Goal: Communication & Community: Answer question/provide support

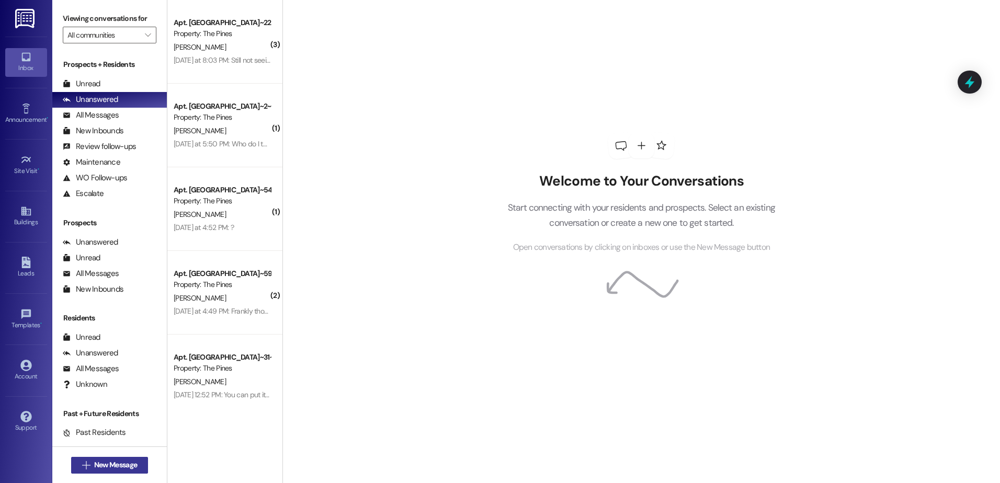
click at [115, 459] on button " New Message" at bounding box center [109, 465] width 77 height 17
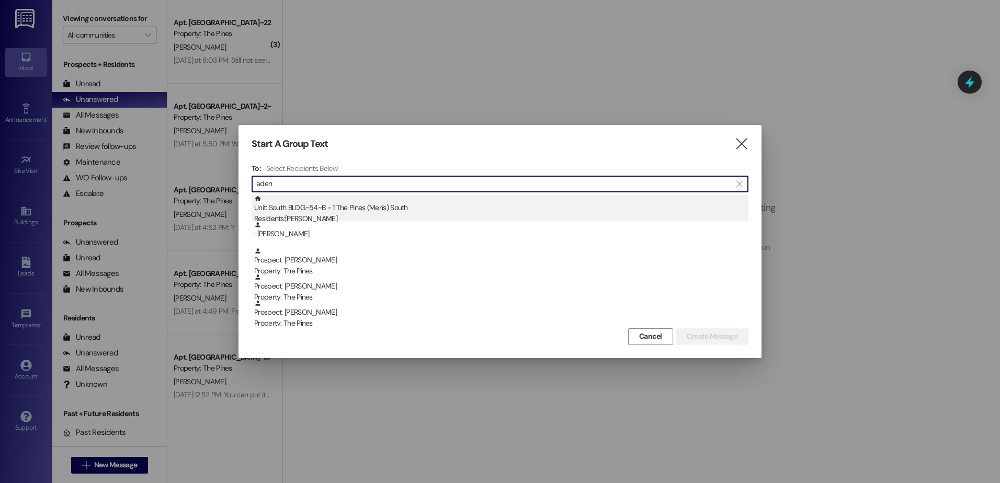
type input "aden"
click at [303, 219] on div "Residents: [PERSON_NAME]" at bounding box center [501, 218] width 494 height 11
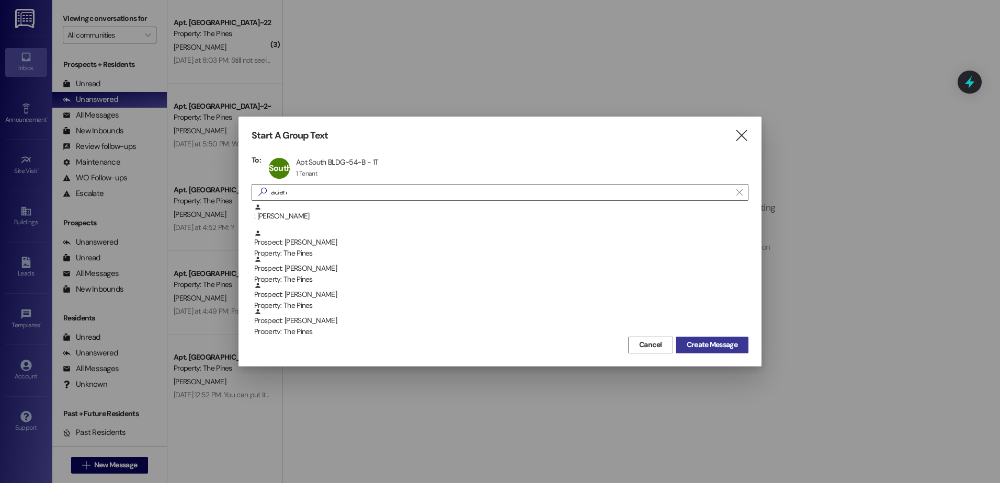
click at [702, 341] on span "Create Message" at bounding box center [712, 345] width 51 height 11
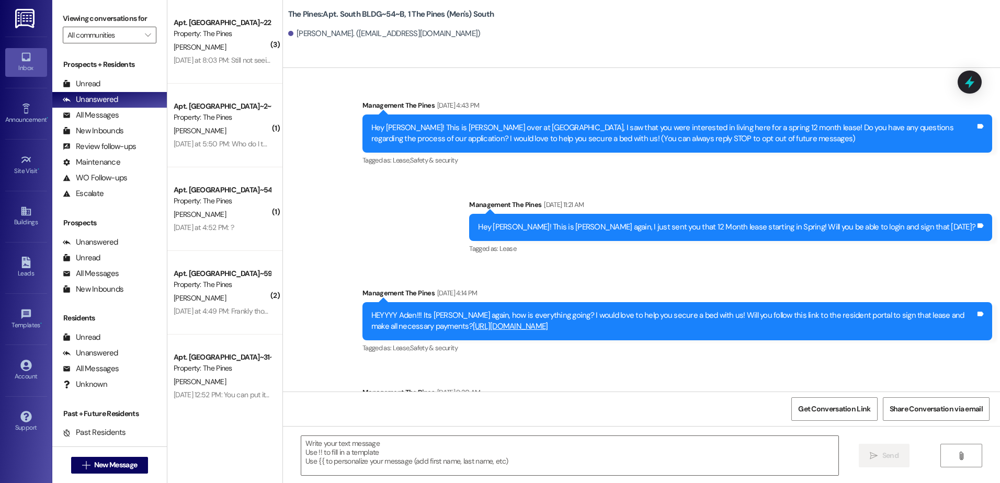
scroll to position [8339, 0]
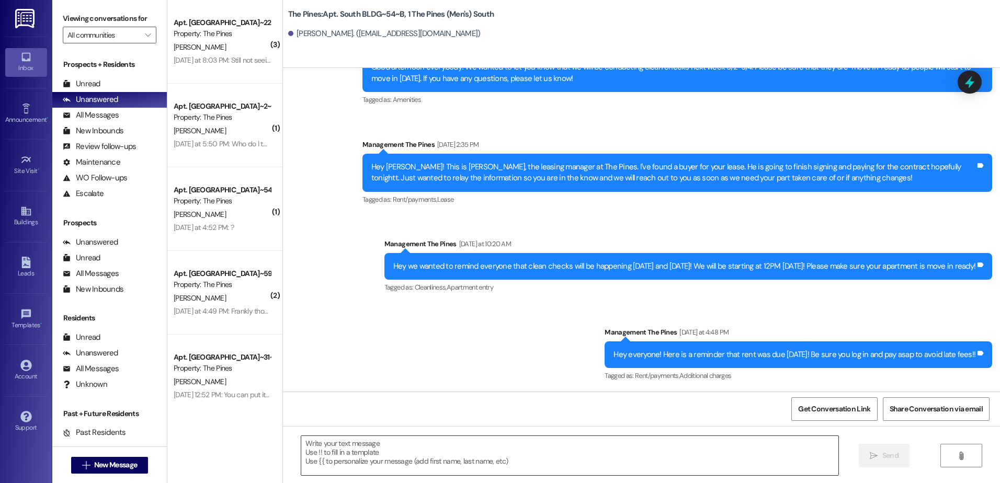
click at [405, 439] on textarea at bounding box center [569, 455] width 537 height 39
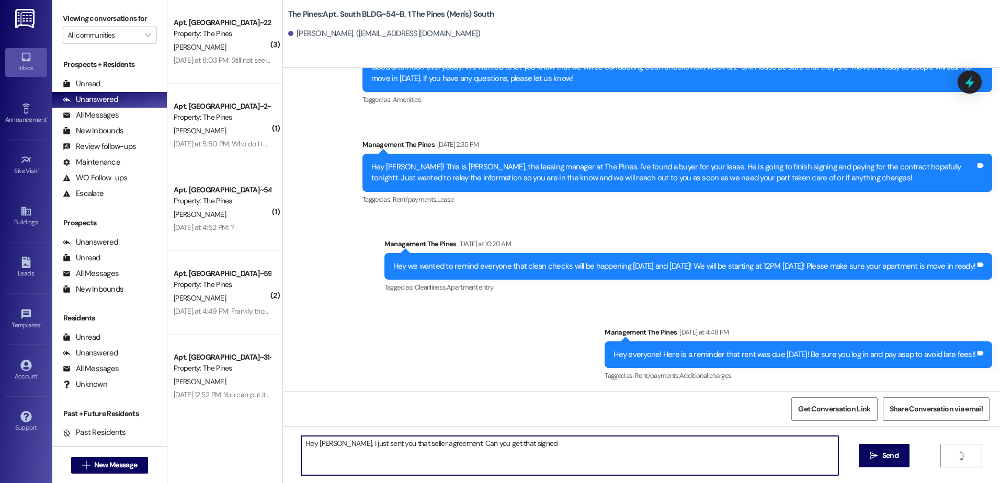
type textarea "Hey [PERSON_NAME], I just sent you that seller agreement. Can you get that sign…"
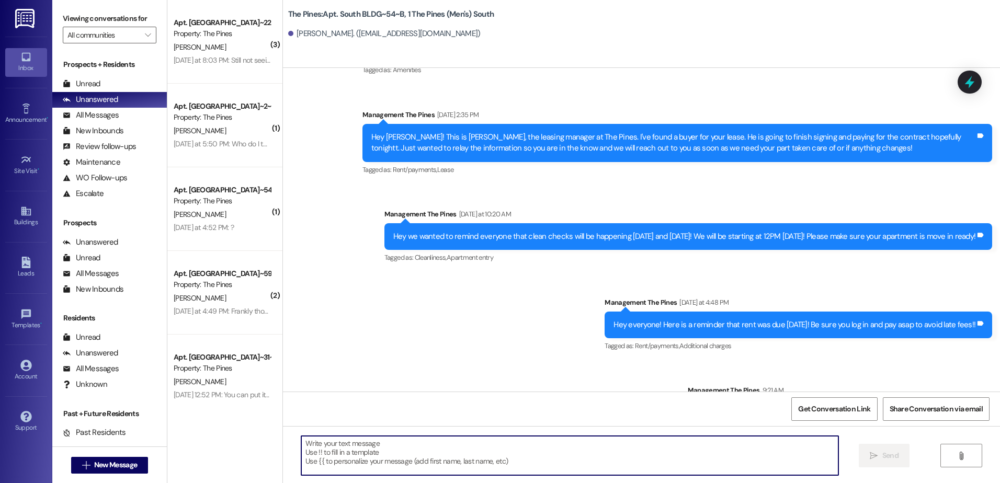
scroll to position [8412, 0]
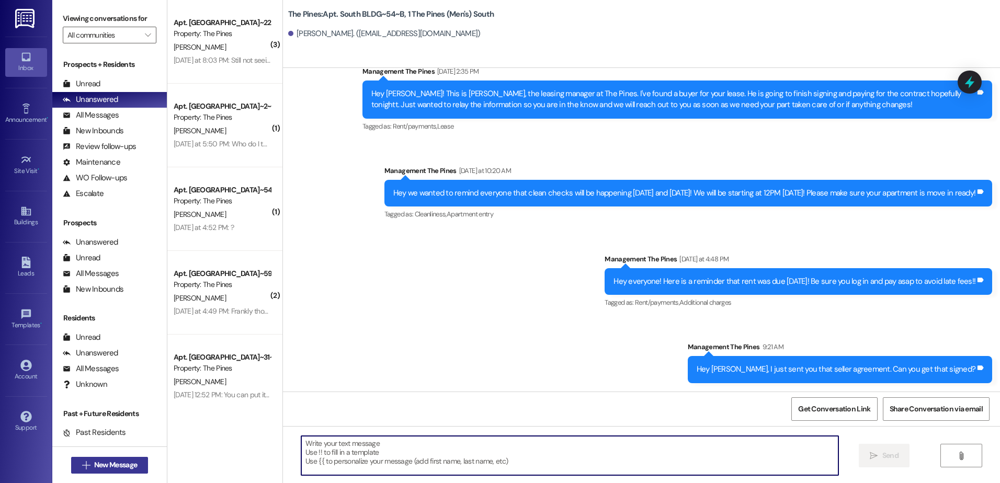
click at [97, 465] on span "New Message" at bounding box center [115, 465] width 43 height 11
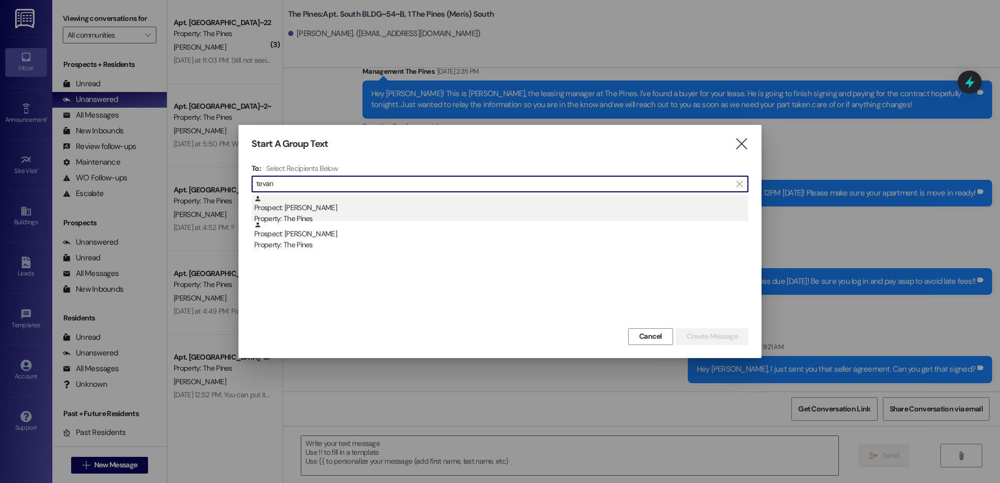
type input "tevan"
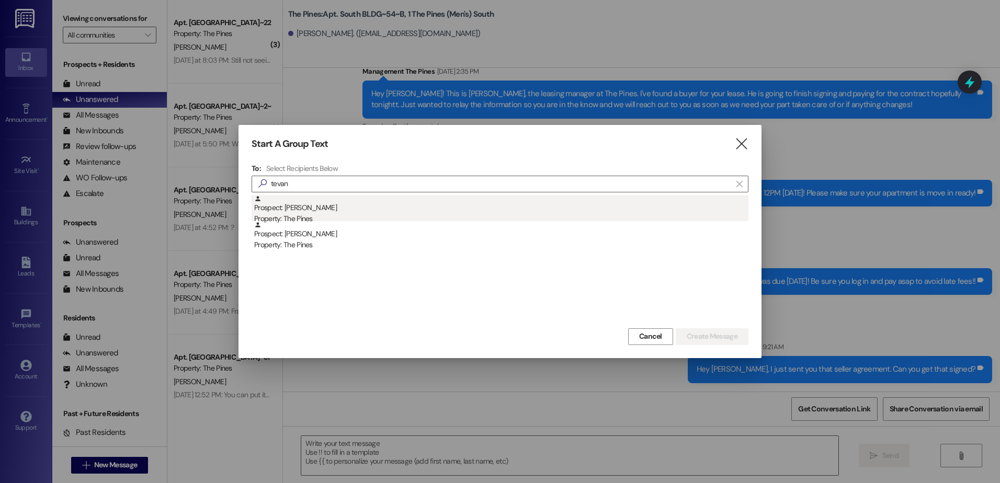
click at [342, 214] on div "Property: The Pines" at bounding box center [501, 218] width 494 height 11
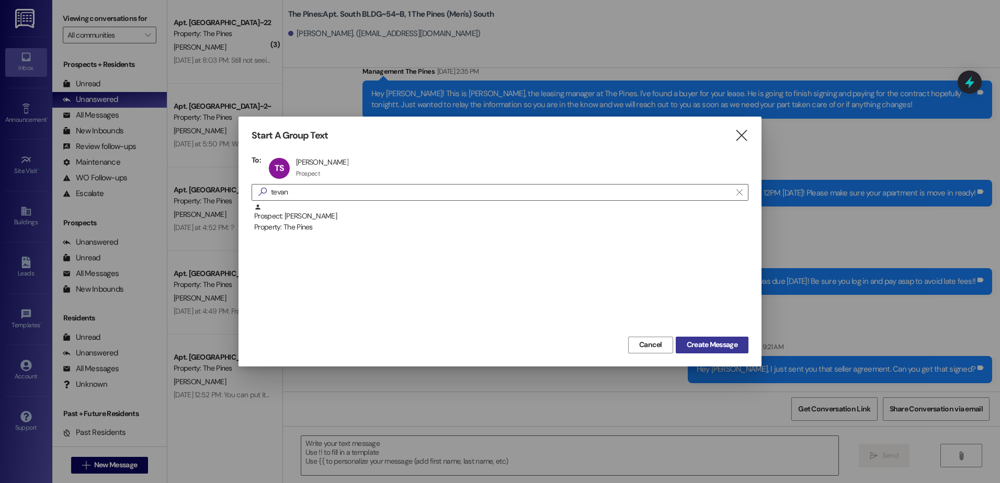
click at [688, 344] on span "Create Message" at bounding box center [712, 345] width 51 height 11
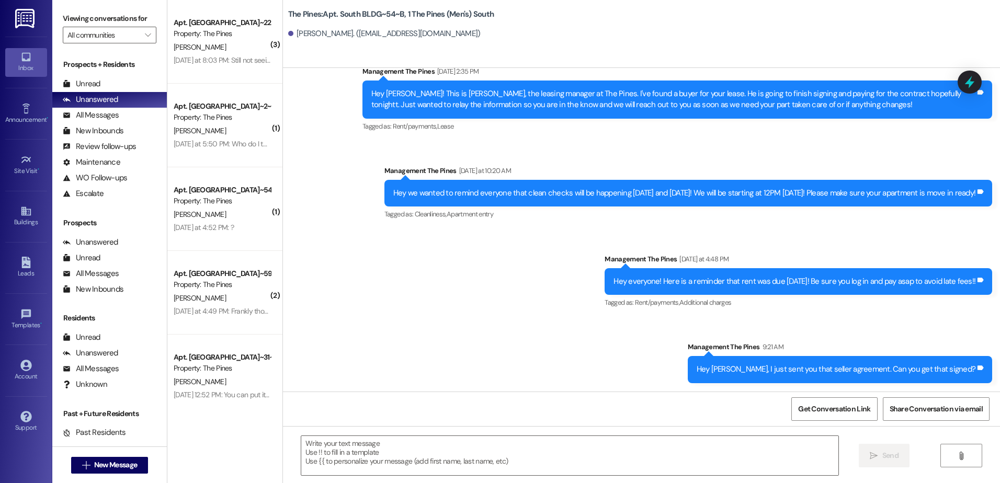
scroll to position [830, 0]
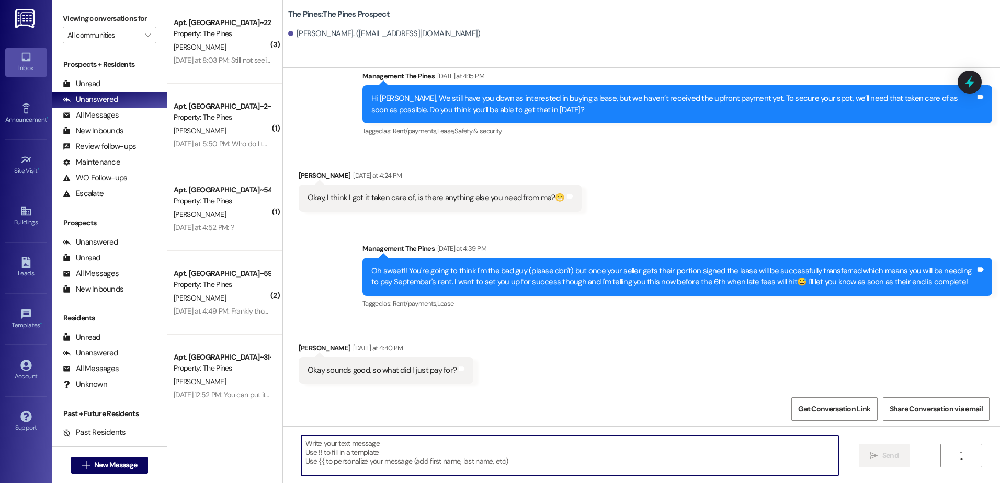
click at [400, 459] on textarea at bounding box center [569, 455] width 537 height 39
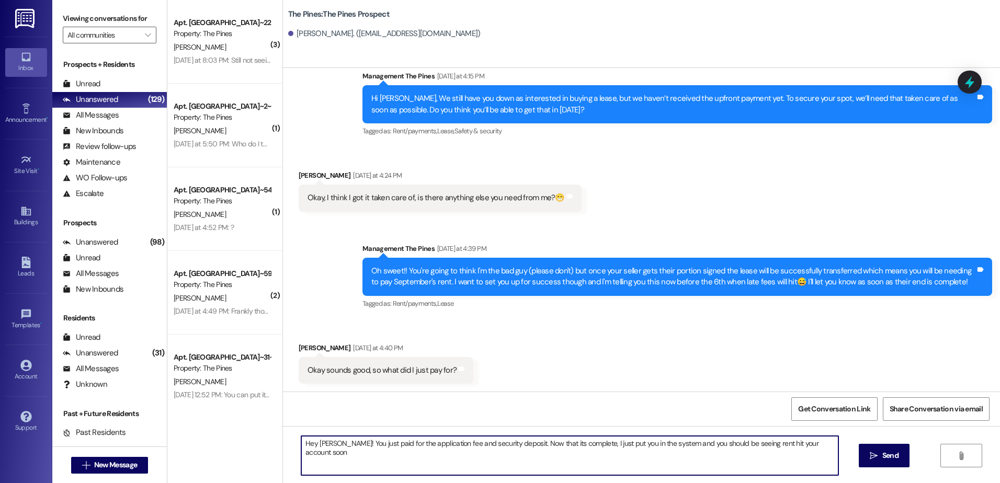
type textarea "Hey [PERSON_NAME]! You just paid for the application fee and security deposit. …"
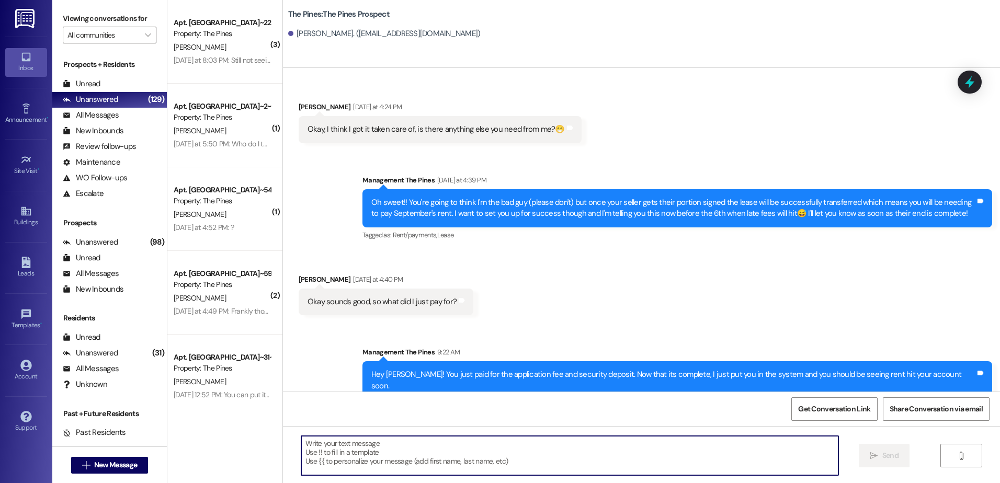
scroll to position [904, 0]
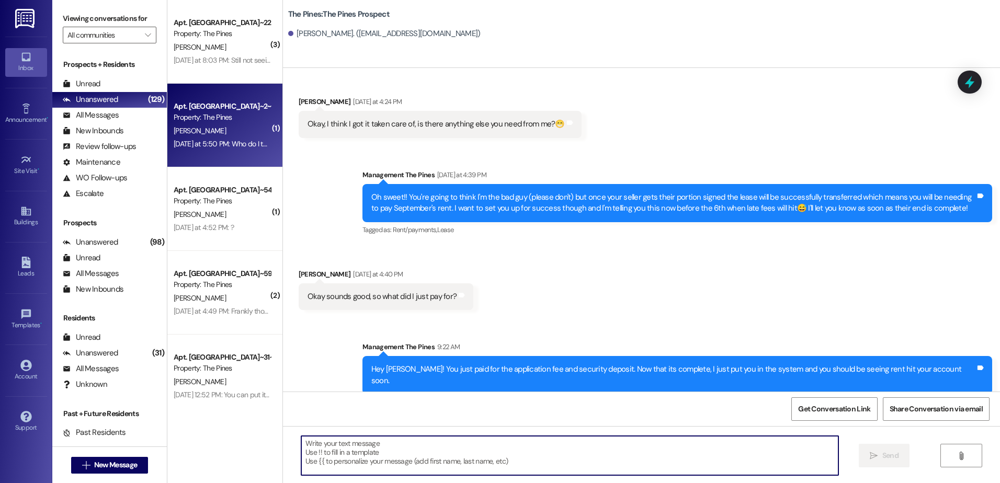
click at [218, 130] on div "[PERSON_NAME]" at bounding box center [222, 131] width 99 height 13
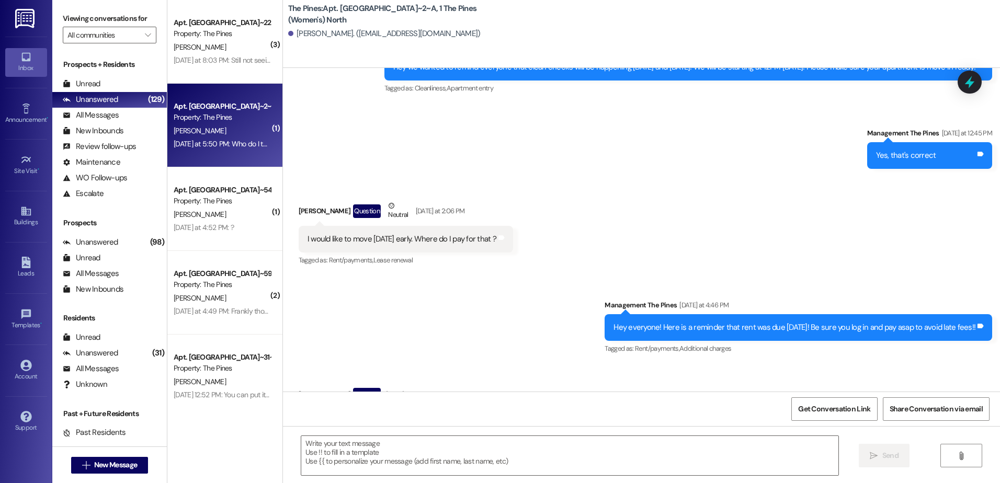
scroll to position [21196, 0]
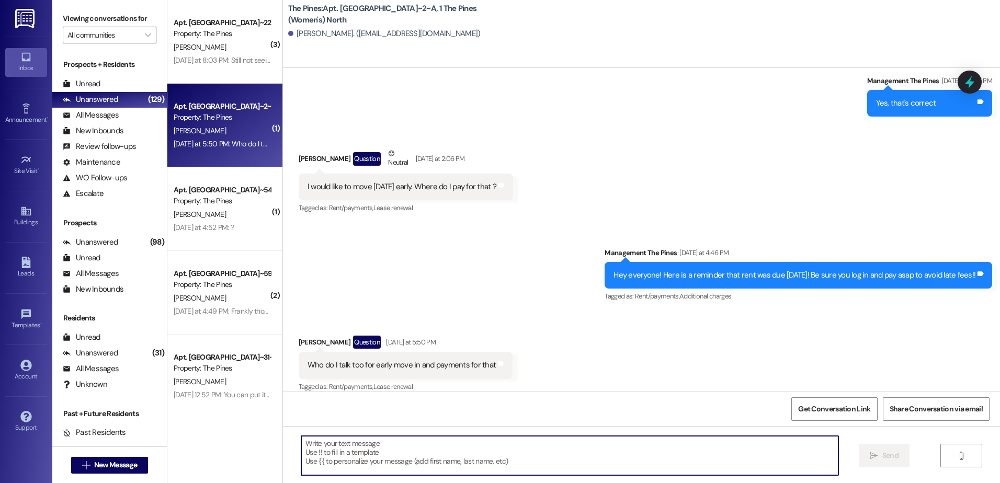
click at [340, 467] on textarea at bounding box center [569, 455] width 537 height 39
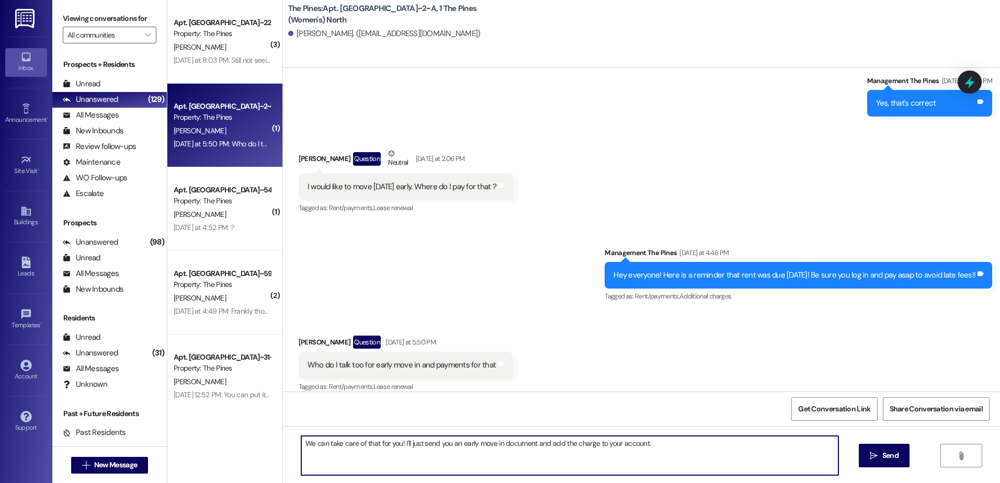
type textarea "We can take care of that for you! I'll just send you an early move in document …"
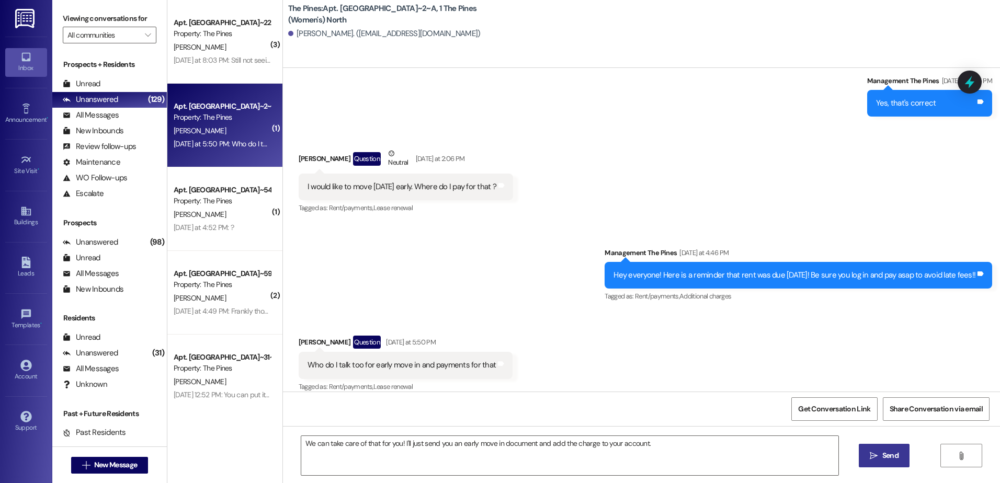
click at [891, 456] on span "Send" at bounding box center [891, 455] width 16 height 11
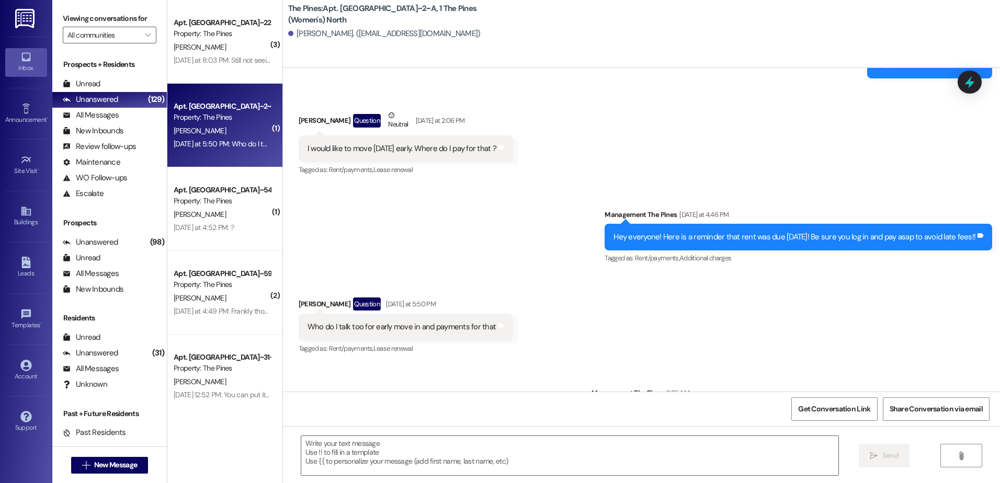
scroll to position [21269, 0]
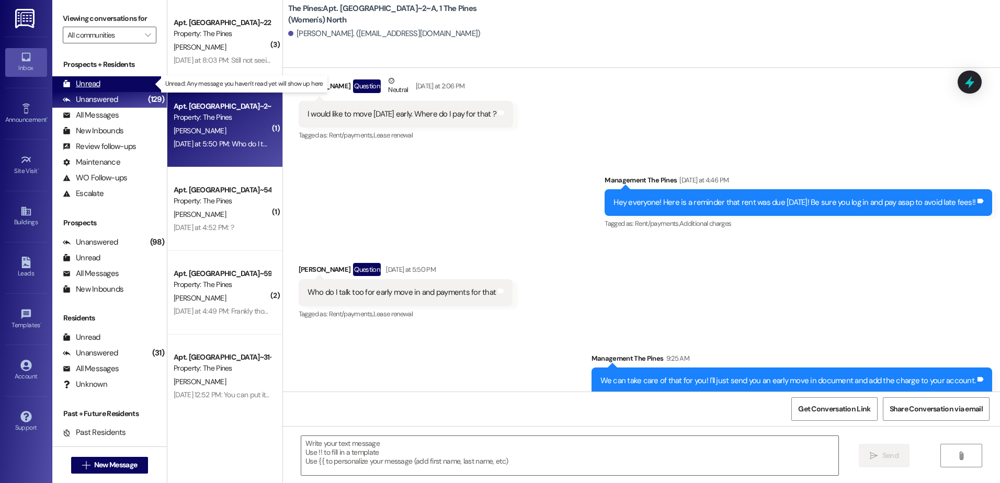
click at [101, 76] on div "Unread (0)" at bounding box center [109, 84] width 115 height 16
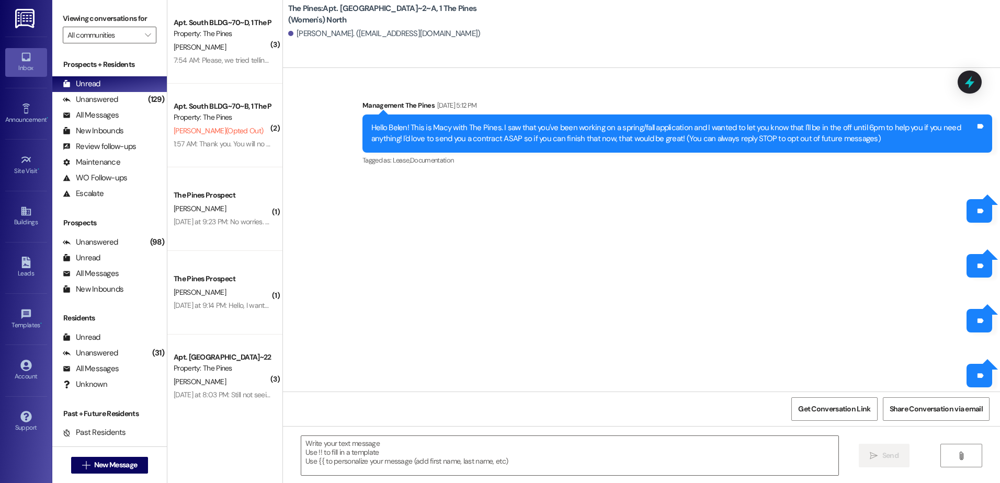
scroll to position [21196, 0]
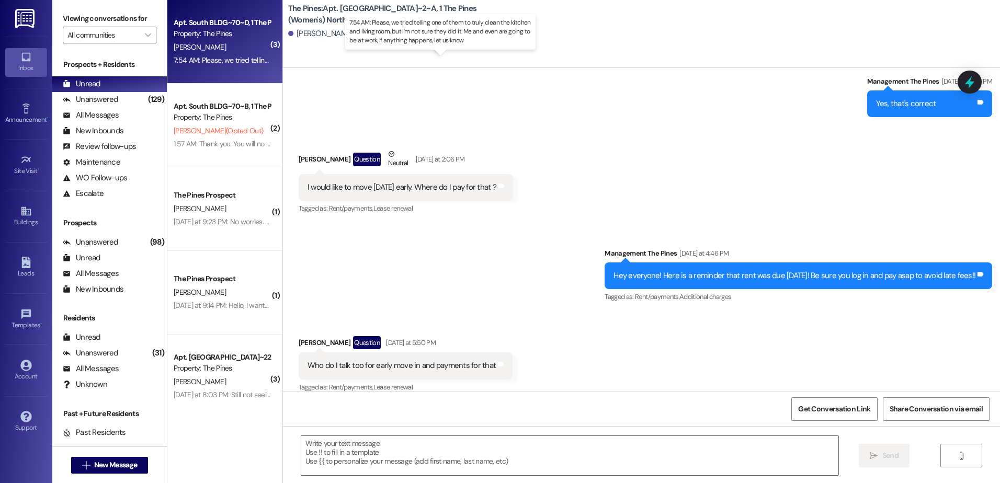
click at [227, 60] on div "7:54 AM: Please, we tried telling one of them to truly clean the kitchen and li…" at bounding box center [451, 59] width 554 height 9
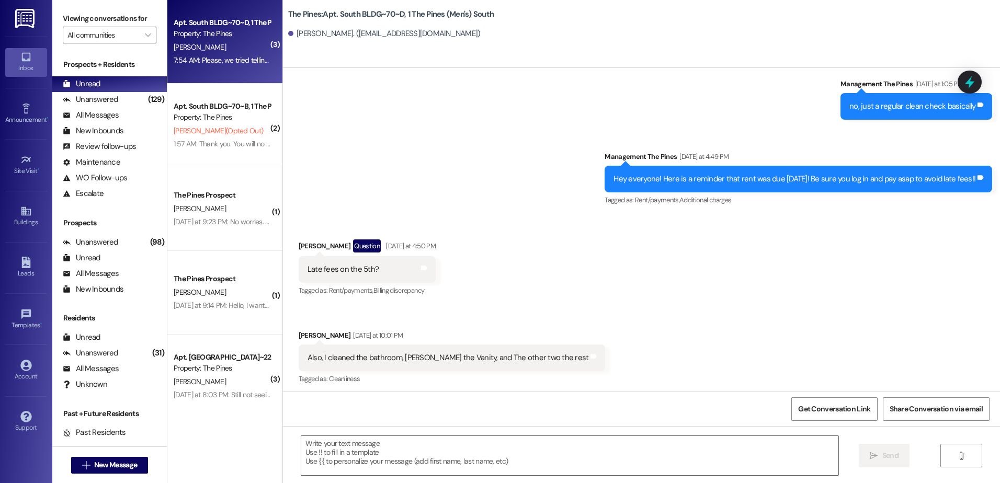
scroll to position [44268, 0]
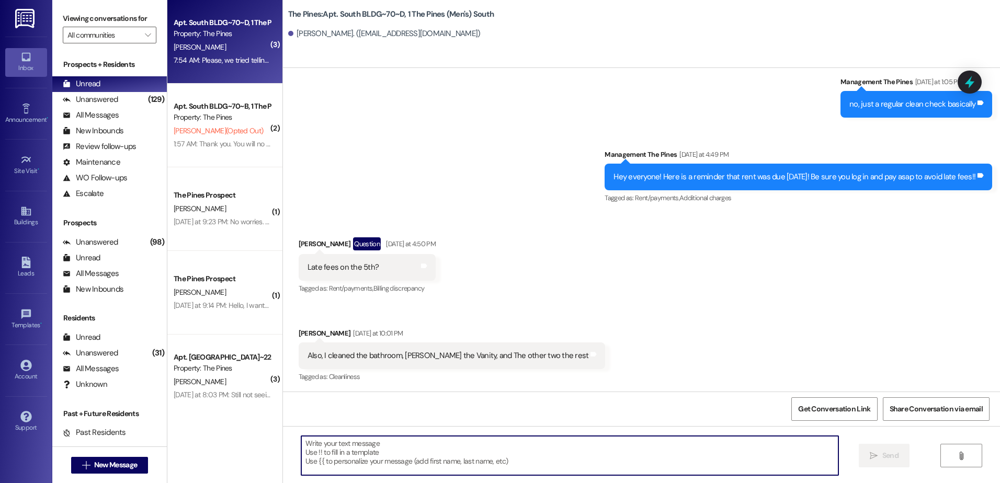
click at [339, 454] on textarea at bounding box center [569, 455] width 537 height 39
type textarea "Thanks for letting us know!"
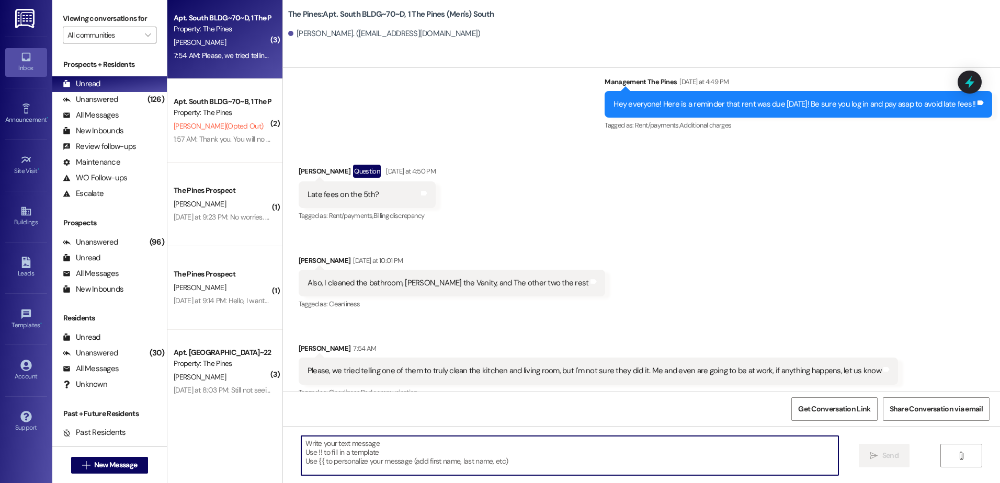
scroll to position [0, 0]
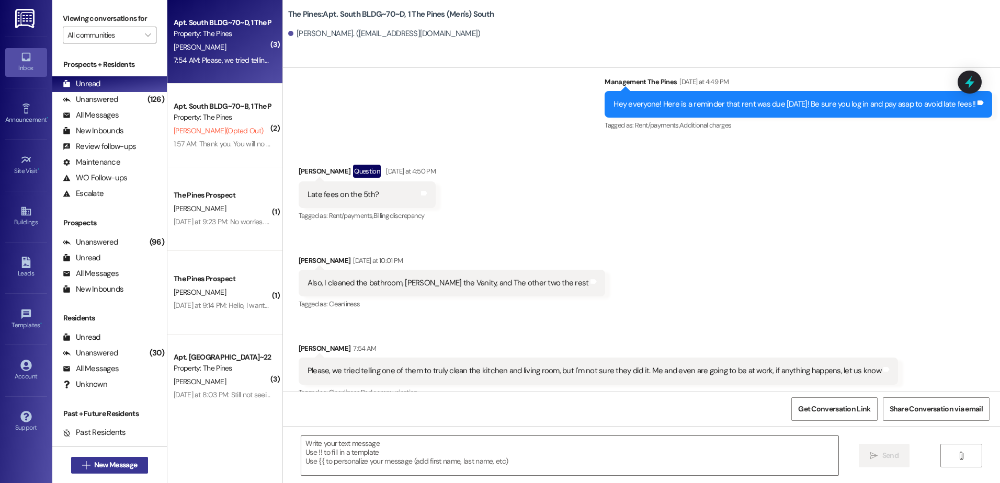
click at [92, 469] on span "New Message" at bounding box center [115, 465] width 47 height 11
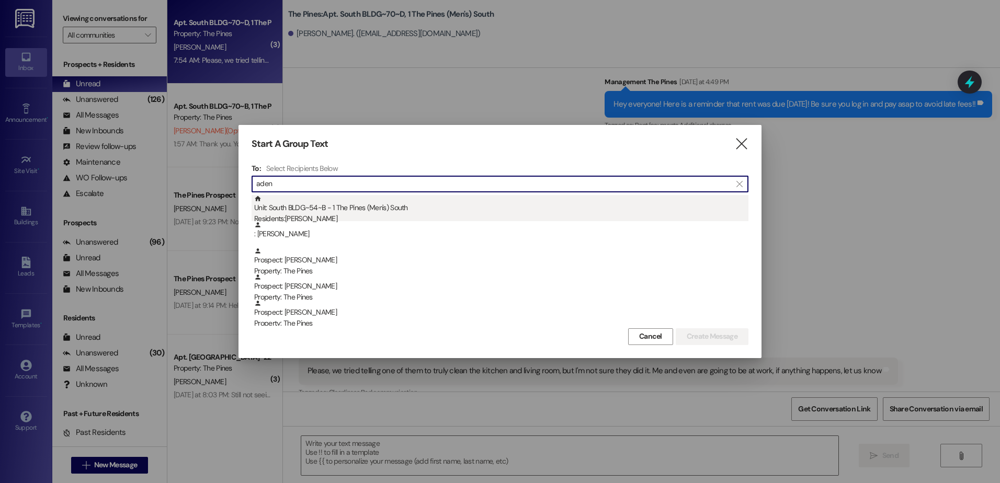
type input "aden"
click at [319, 205] on div "Unit: South BLDG~54~B - 1 The Pines (Men's) [DEMOGRAPHIC_DATA] Residents: [PERS…" at bounding box center [501, 210] width 494 height 30
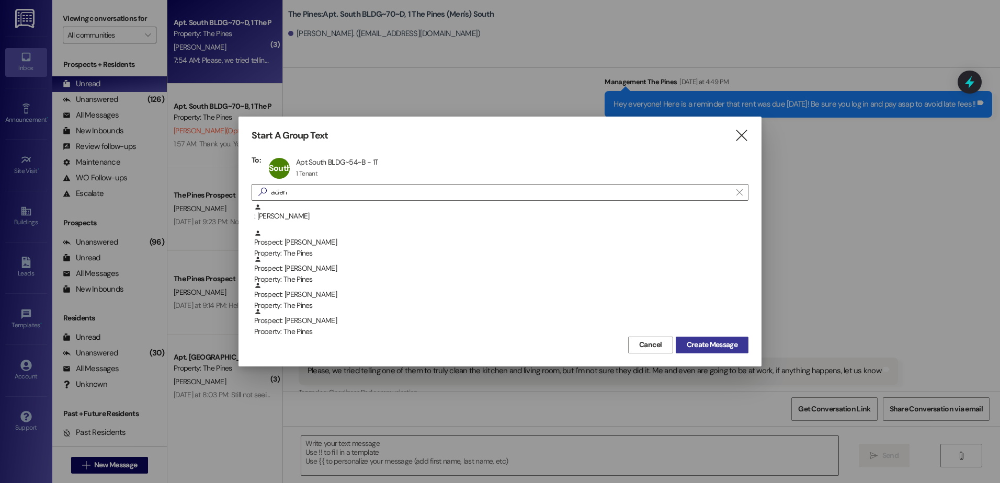
click at [696, 340] on span "Create Message" at bounding box center [712, 345] width 51 height 11
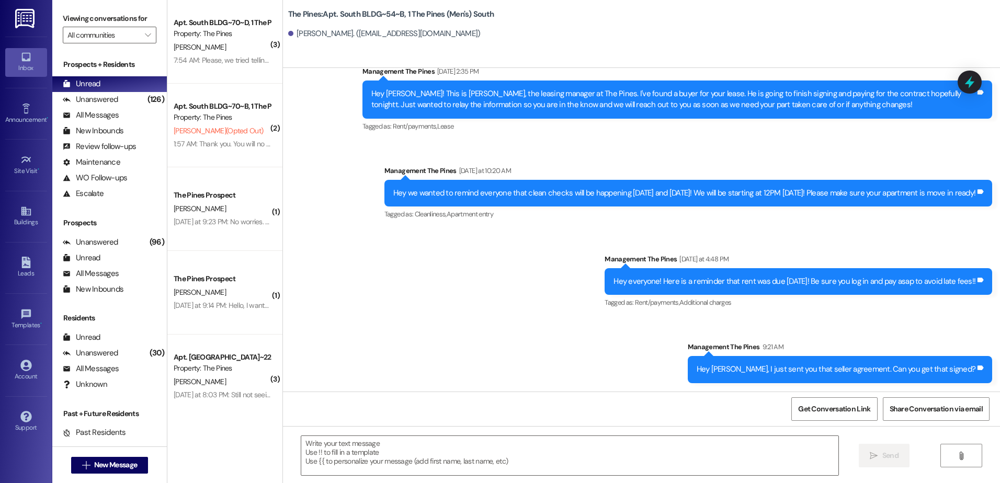
scroll to position [8412, 0]
click at [473, 445] on textarea at bounding box center [569, 455] width 537 height 39
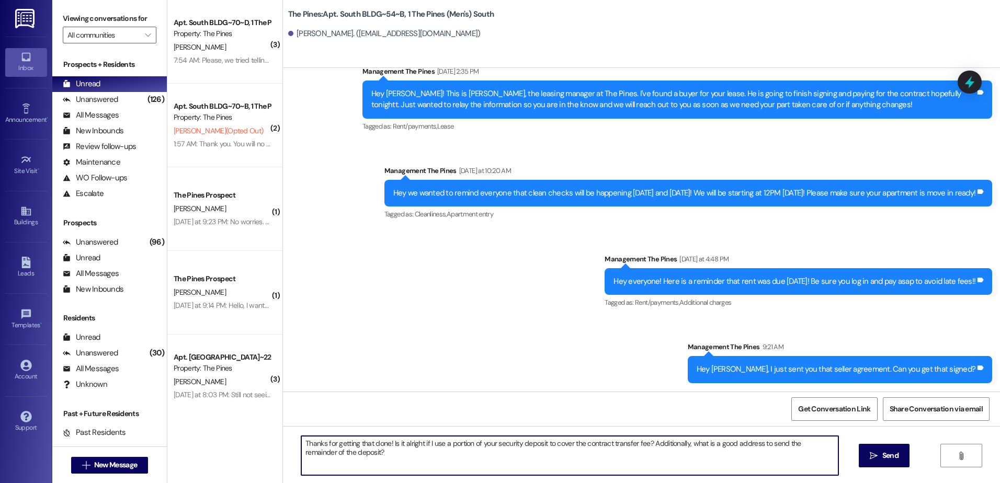
click at [537, 460] on textarea "Thanks for getting that done! Is it alright if I use a portion of your security…" at bounding box center [569, 455] width 537 height 39
type textarea "Thanks for getting that done! Is it alright if I use a portion of your security…"
click at [862, 452] on button " Send" at bounding box center [884, 456] width 51 height 24
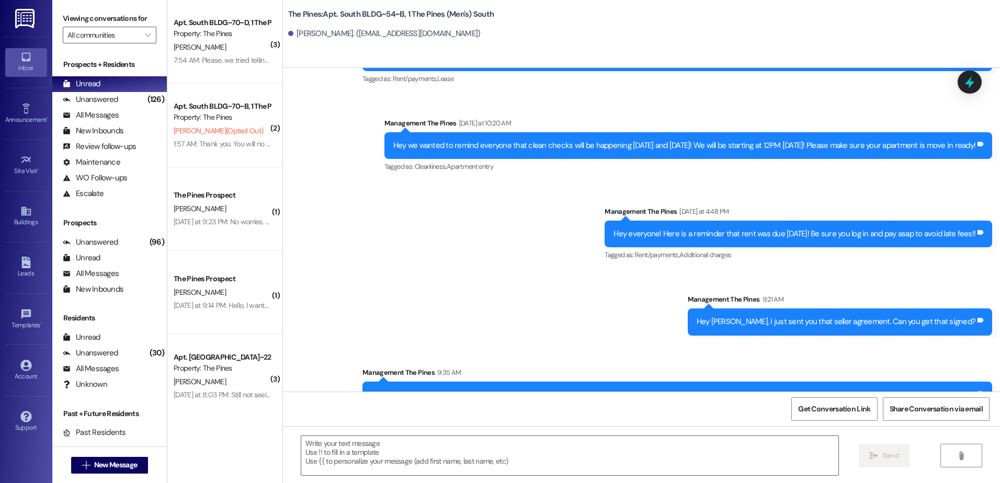
scroll to position [8496, 0]
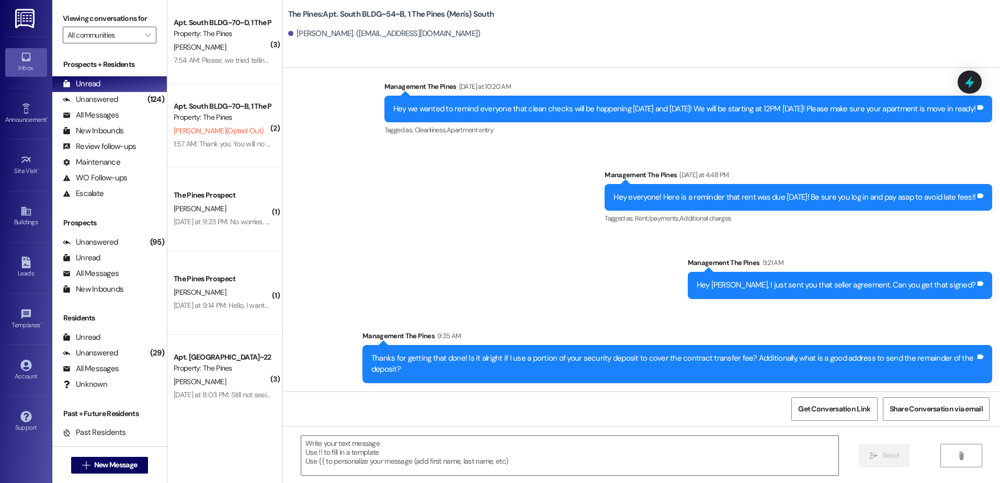
click at [208, 452] on div "( 3 ) Apt. South BLDG~70~D, 1 The Pines (Men's) South Property: The Pines [PERS…" at bounding box center [224, 241] width 115 height 483
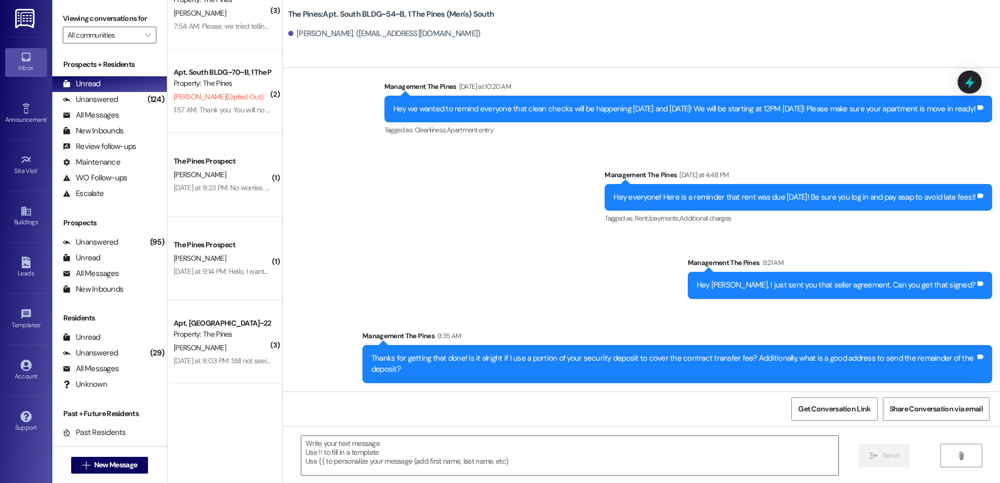
scroll to position [52, 0]
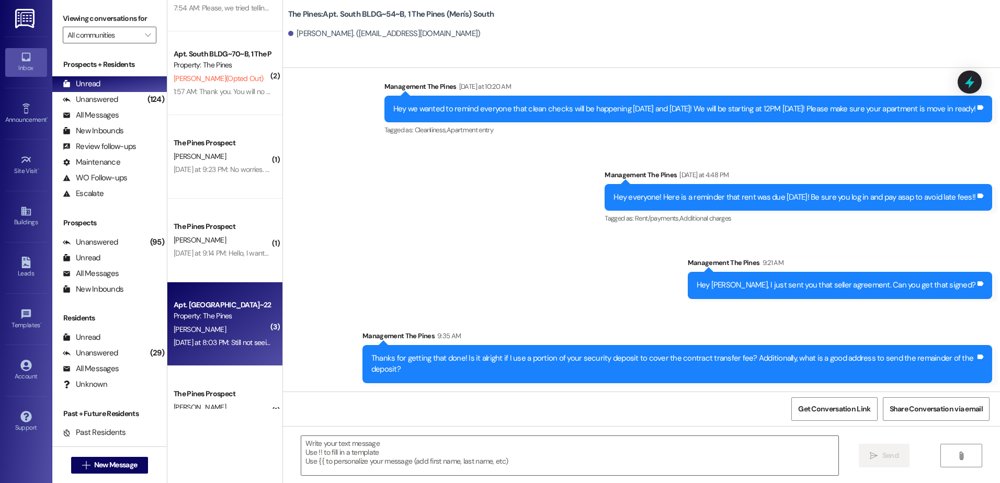
click at [215, 325] on div "[PERSON_NAME]" at bounding box center [222, 329] width 99 height 13
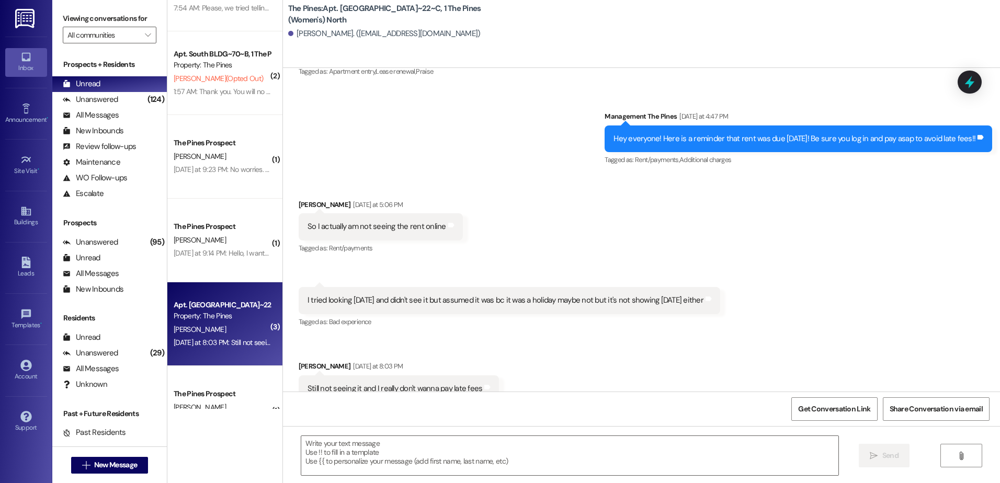
scroll to position [20725, 0]
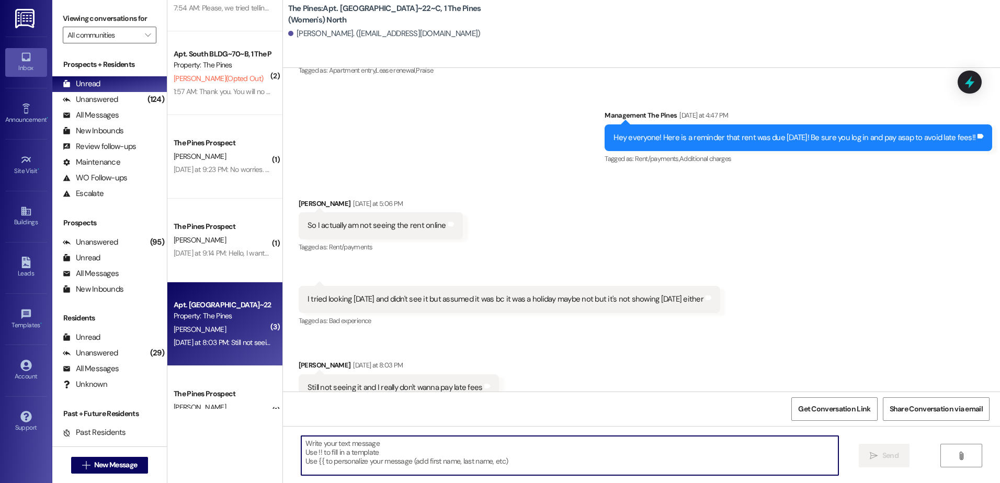
click at [338, 450] on textarea at bounding box center [569, 455] width 537 height 39
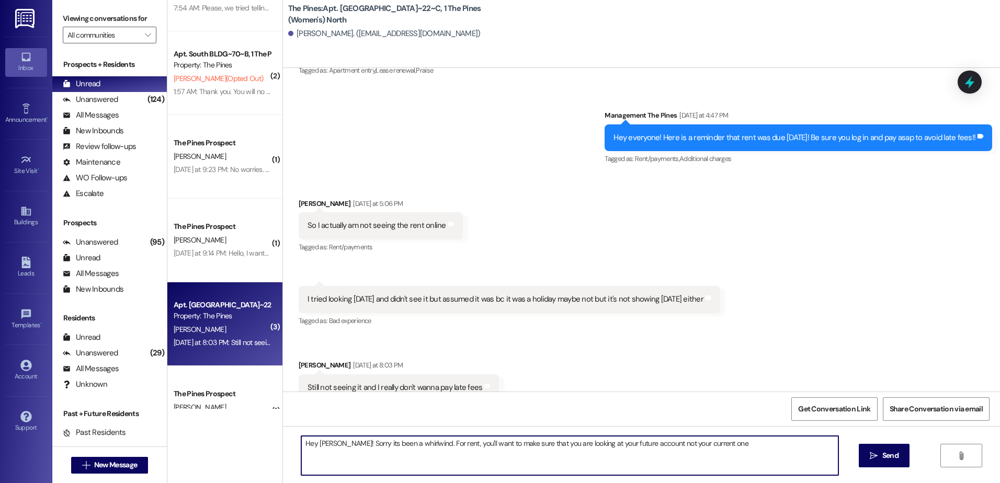
click at [729, 447] on textarea "Hey [PERSON_NAME]! Sorry its been a whirlwind. For rent, you'll want to make su…" at bounding box center [569, 455] width 537 height 39
type textarea "Hey [PERSON_NAME]! Sorry its been a whirlwind. For rent, you'll want to make su…"
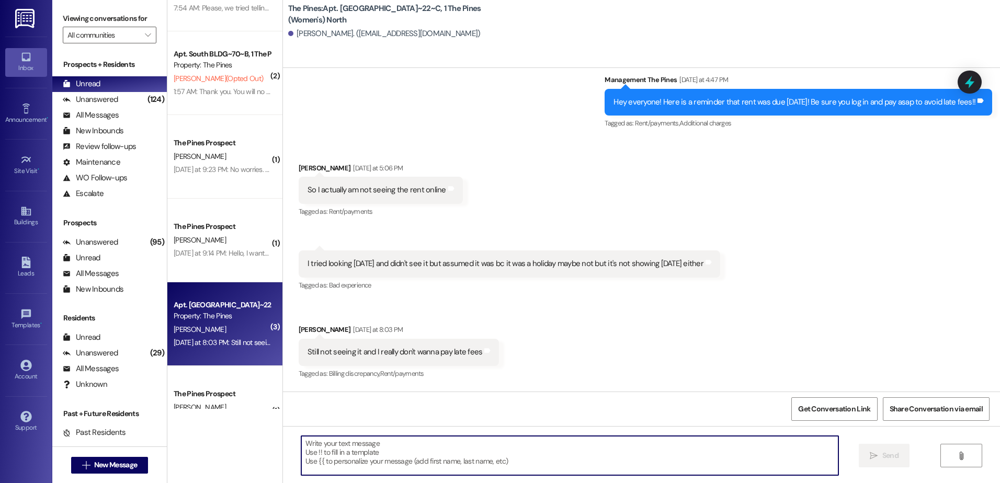
scroll to position [20797, 0]
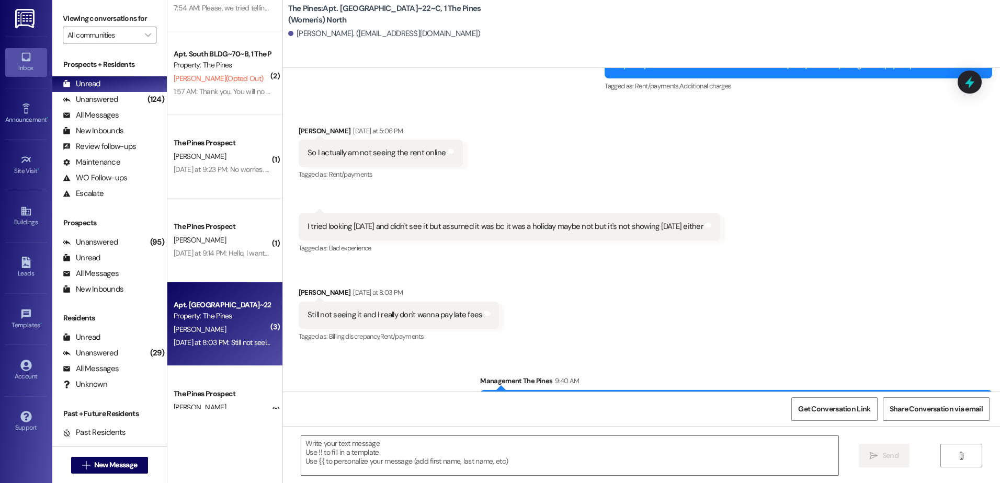
click at [974, 234] on div "Received via SMS [PERSON_NAME] [DATE] at 5:06 PM So I actually am not seeing th…" at bounding box center [641, 227] width 717 height 250
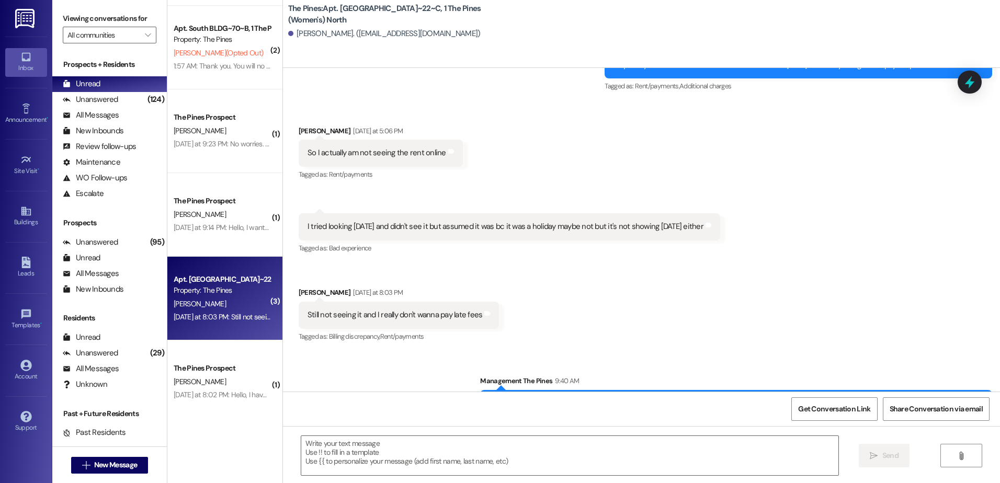
scroll to position [0, 0]
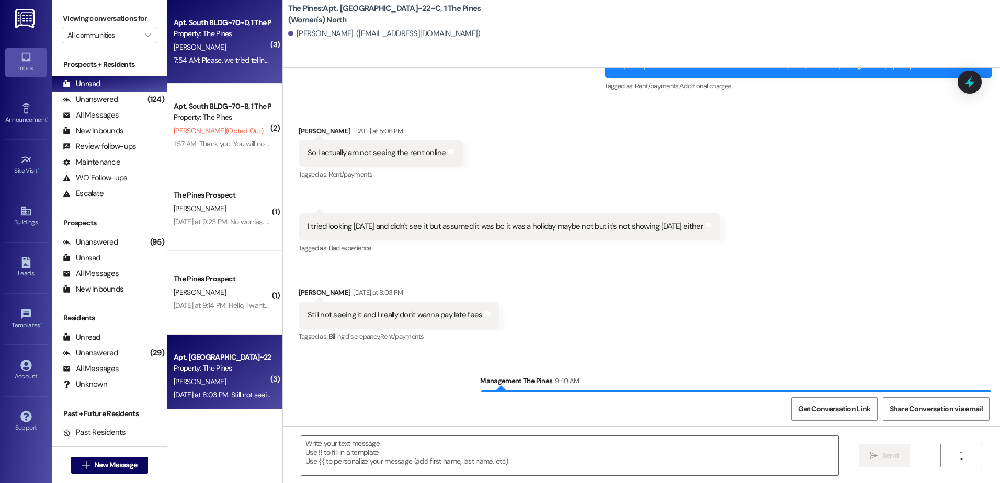
click at [224, 55] on div "7:54 AM: Please, we tried telling one of them to truly clean the kitchen and li…" at bounding box center [451, 59] width 554 height 9
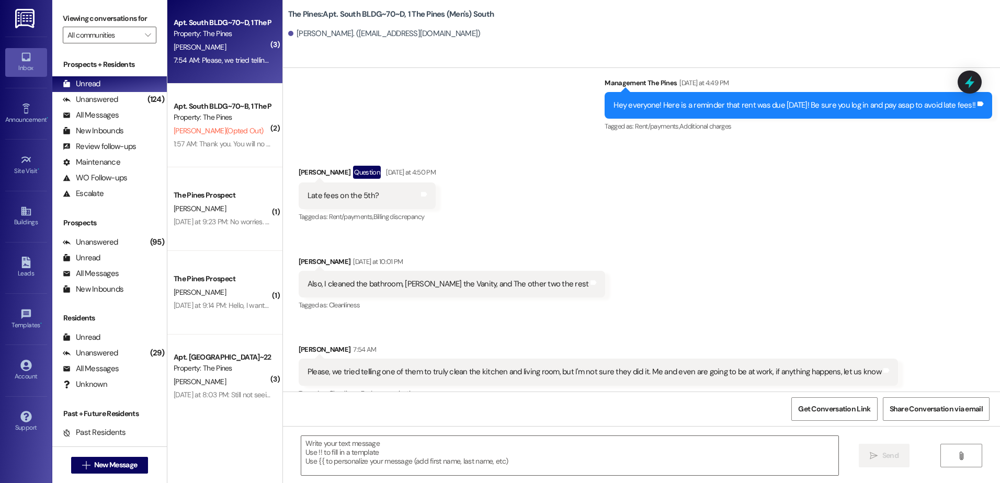
scroll to position [44341, 0]
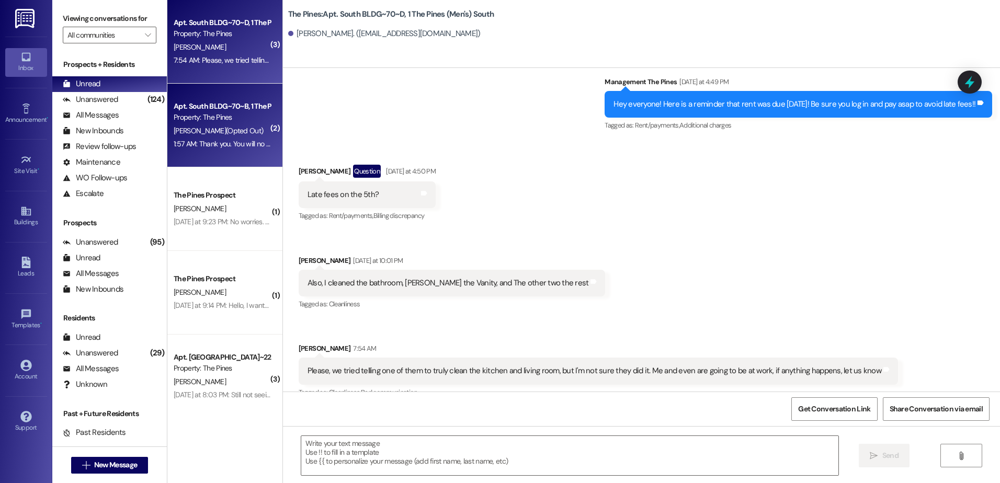
click at [218, 127] on span "[PERSON_NAME] (Opted Out)" at bounding box center [218, 130] width 89 height 9
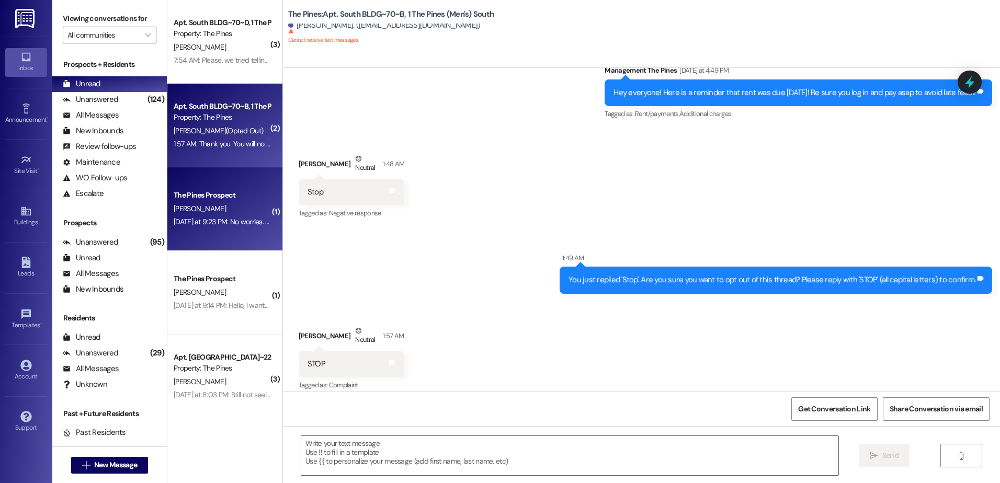
scroll to position [16094, 0]
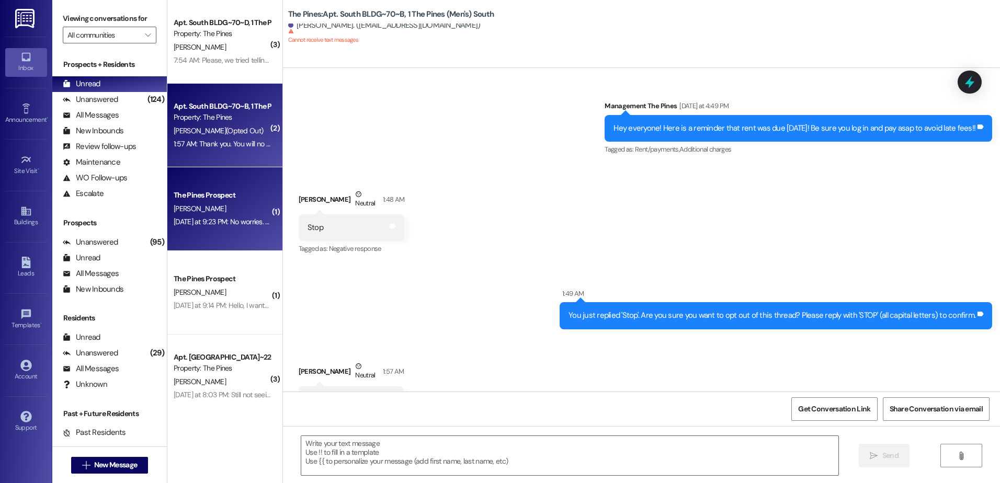
click at [211, 216] on div "[DATE] at 9:23 PM: No worries. Thank you for your help. My last question is if …" at bounding box center [222, 222] width 99 height 13
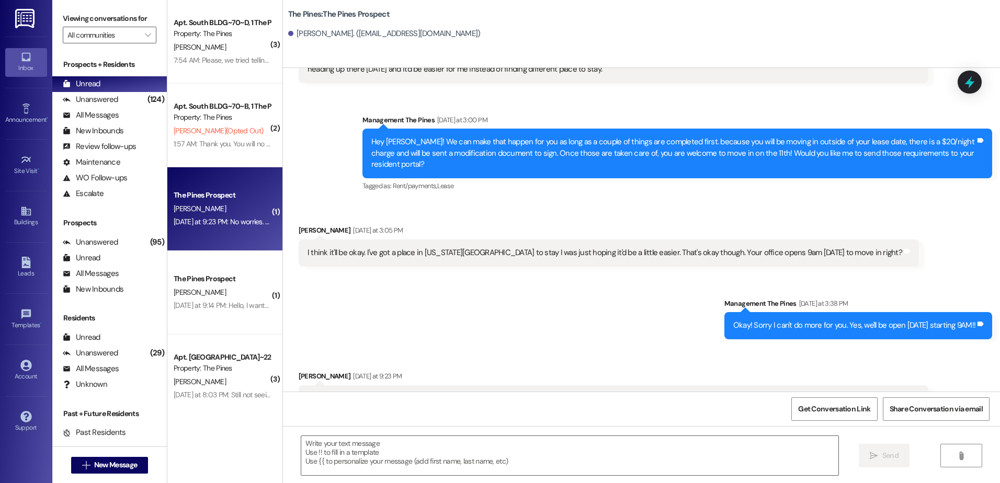
scroll to position [1466, 0]
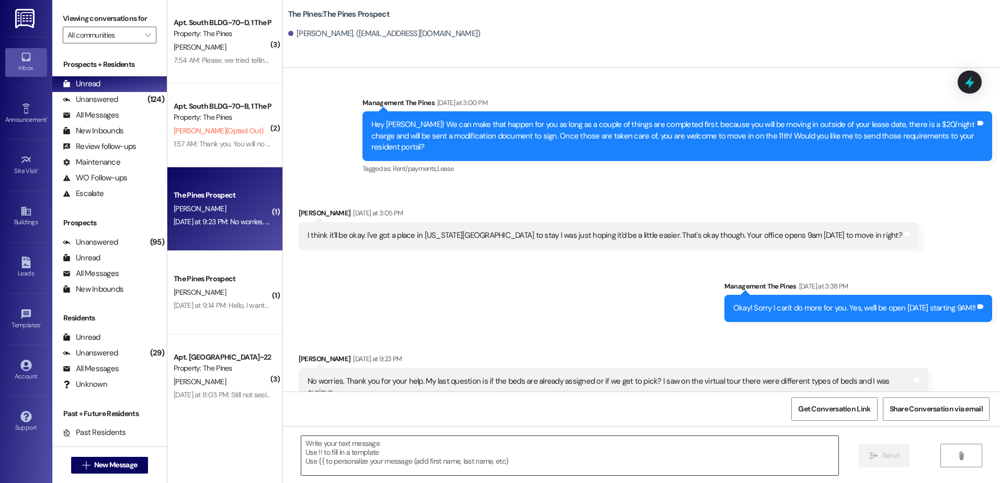
click at [451, 458] on textarea at bounding box center [569, 455] width 537 height 39
type textarea "H"
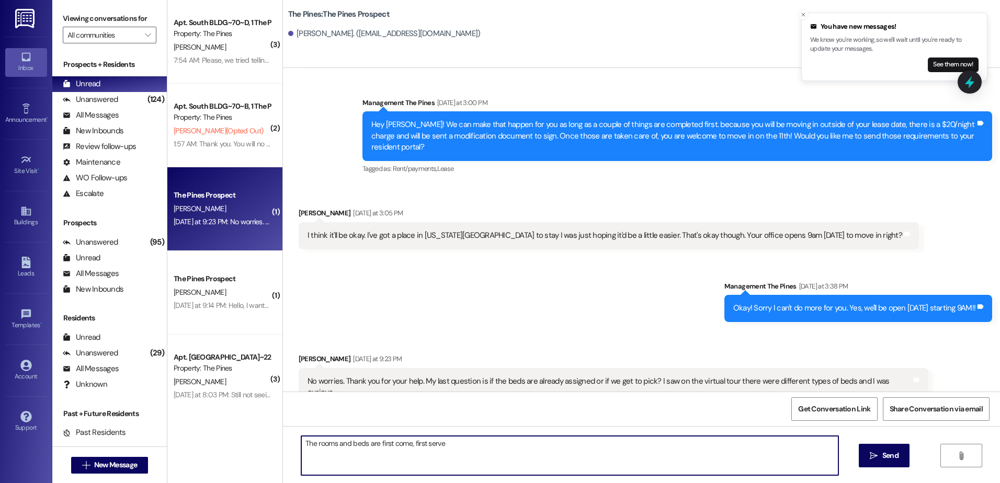
click at [467, 445] on textarea "The rooms and beds are first come, first serve" at bounding box center [569, 455] width 537 height 39
type textarea "The rooms and beds are first come, first serve!"
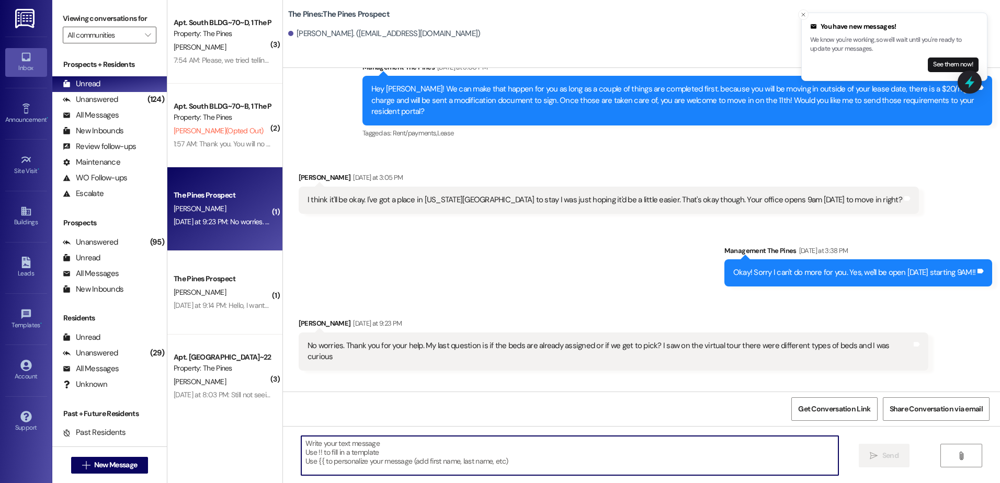
scroll to position [1539, 0]
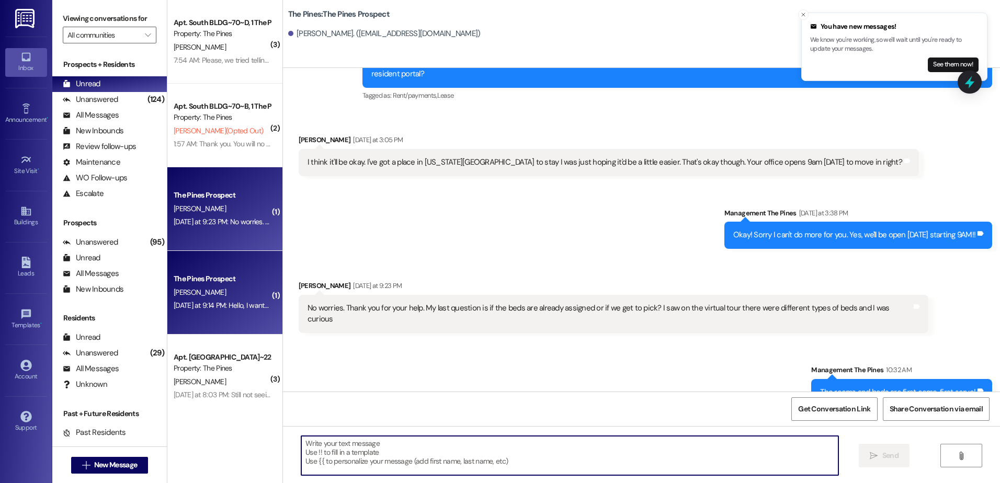
click at [190, 300] on div "[DATE] at 9:14 PM: Hello, I wanted to make sure my payment went throught becaus…" at bounding box center [222, 305] width 99 height 13
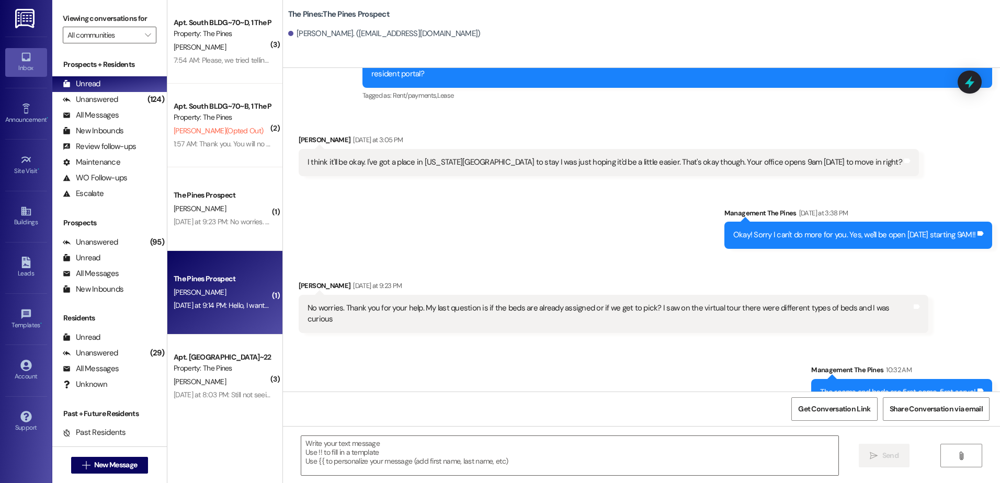
scroll to position [677, 0]
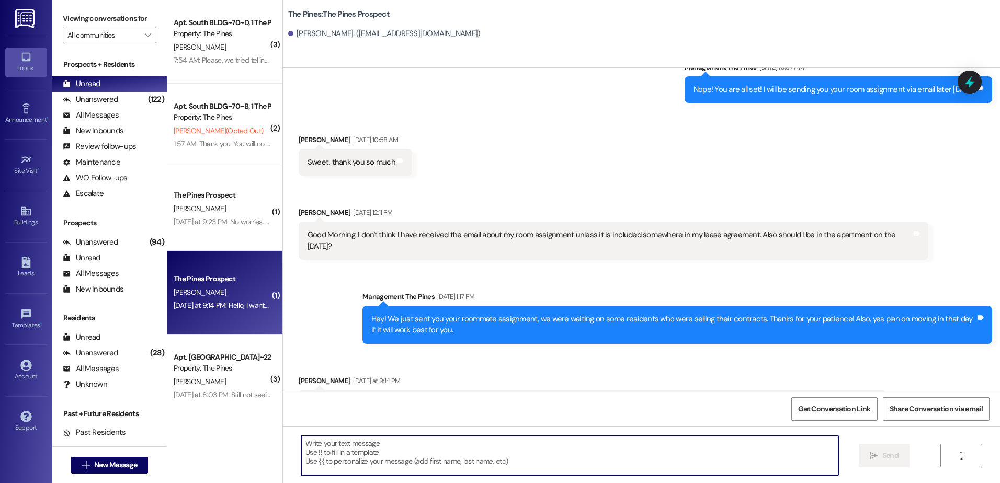
drag, startPoint x: 346, startPoint y: 445, endPoint x: 342, endPoint y: 450, distance: 6.7
click at [342, 449] on textarea at bounding box center [569, 455] width 537 height 39
click at [356, 456] on textarea at bounding box center [569, 455] width 537 height 39
type textarea "H"
type textarea "Yep! It went through you are all set!"
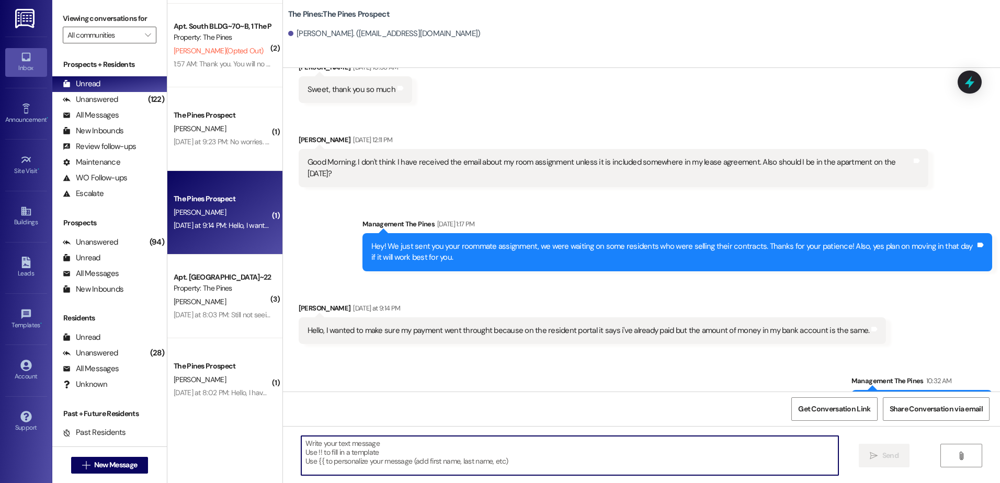
scroll to position [105, 0]
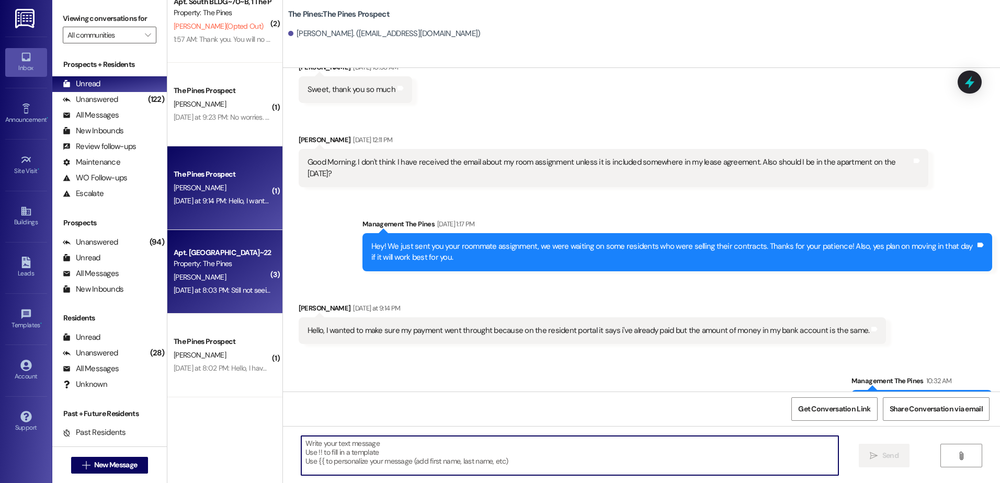
click at [207, 290] on div "[DATE] at 8:03 PM: Still not seeing it and I really don't wanna pay late fees […" at bounding box center [284, 290] width 220 height 9
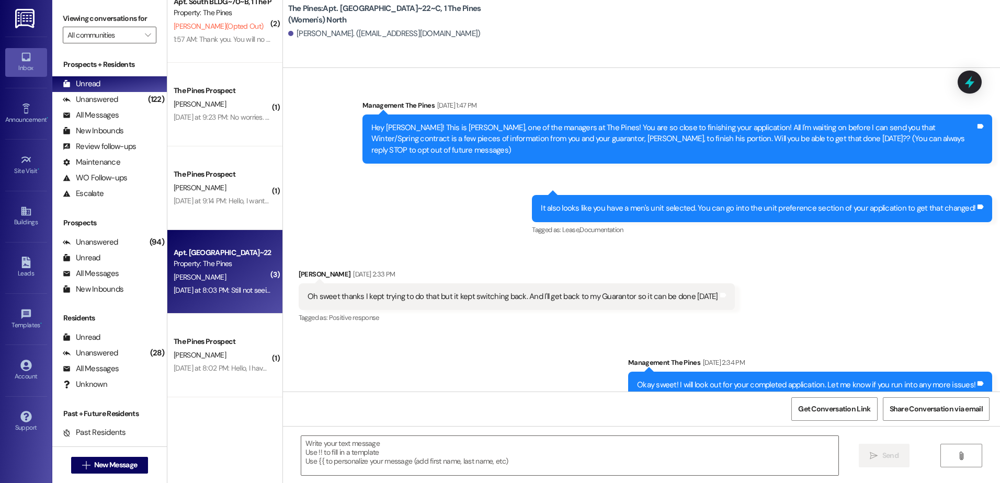
scroll to position [20960, 0]
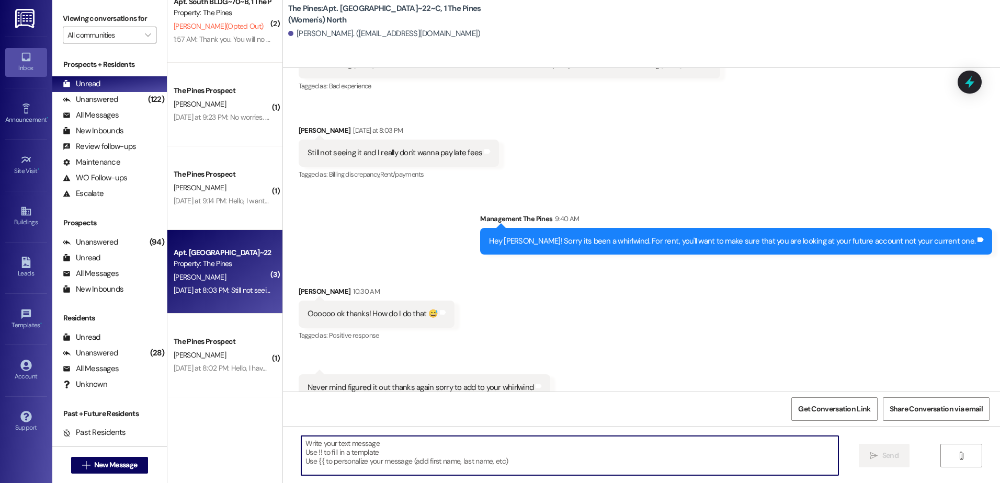
click at [422, 459] on textarea at bounding box center [569, 455] width 537 height 39
type textarea "h"
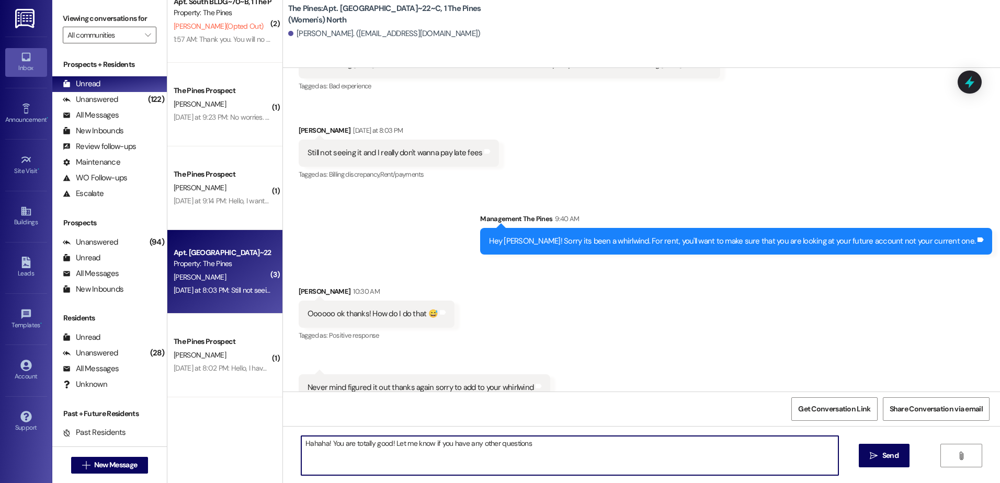
type textarea "Hahaha! You are totally good! Let me know if you have any other questions."
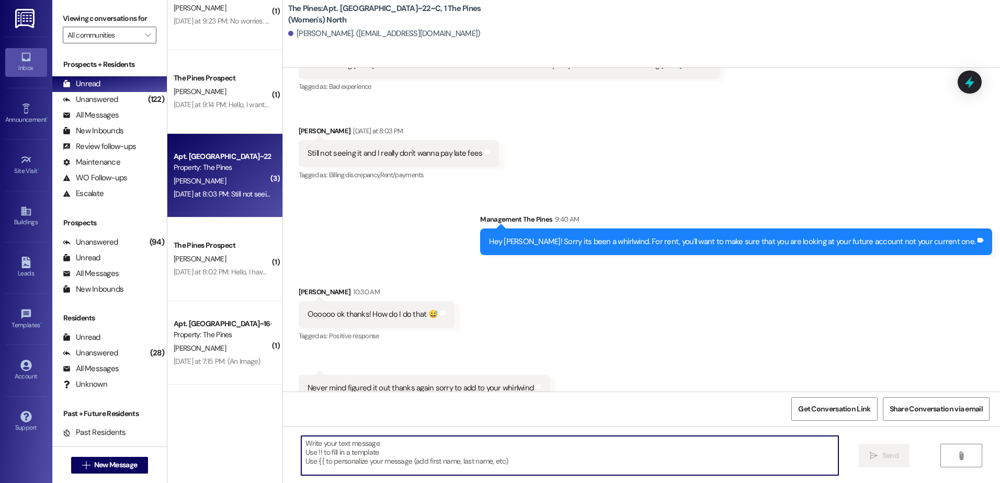
scroll to position [209, 0]
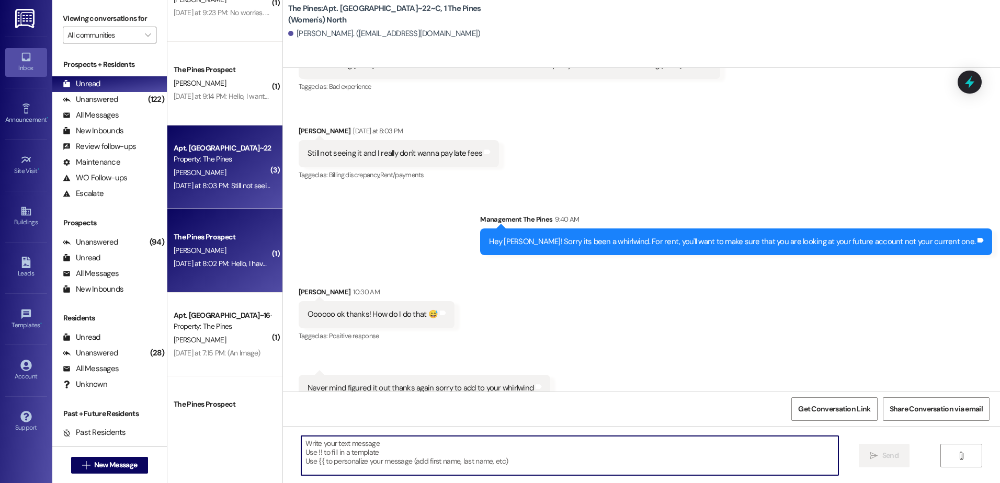
click at [198, 258] on div "[DATE] at 8:02 PM: Hello, I have already paid the security deposit of 150 dolla…" at bounding box center [222, 263] width 99 height 13
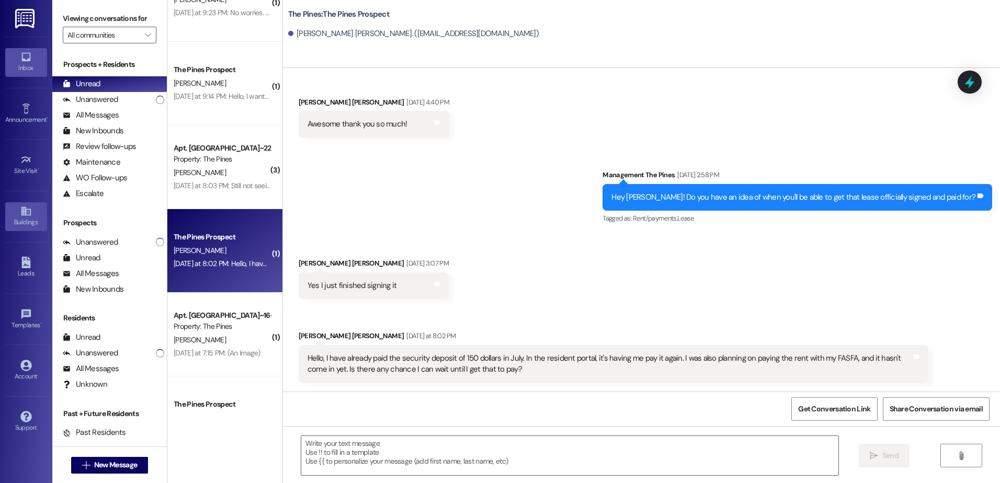
scroll to position [329, 0]
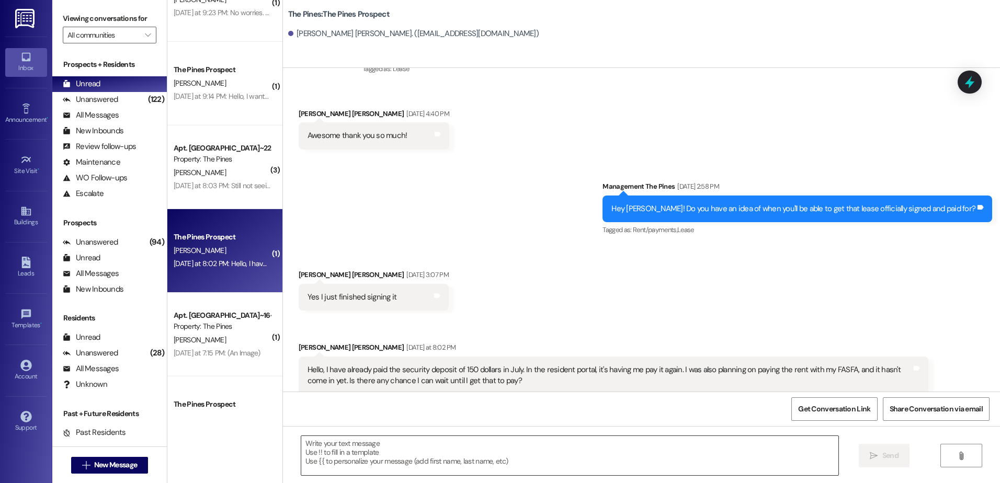
click at [365, 452] on textarea at bounding box center [569, 455] width 537 height 39
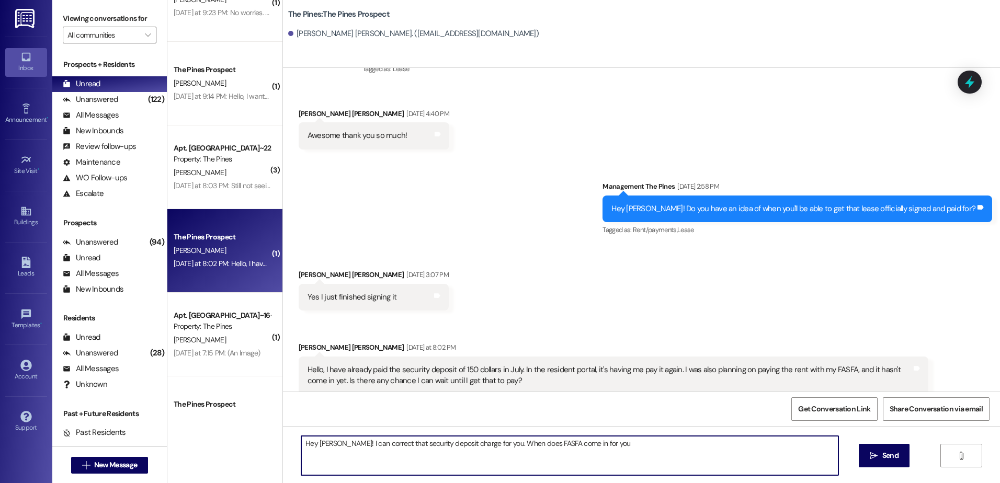
type textarea "Hey [PERSON_NAME]! I can correct that security deposit charge for you. When doe…"
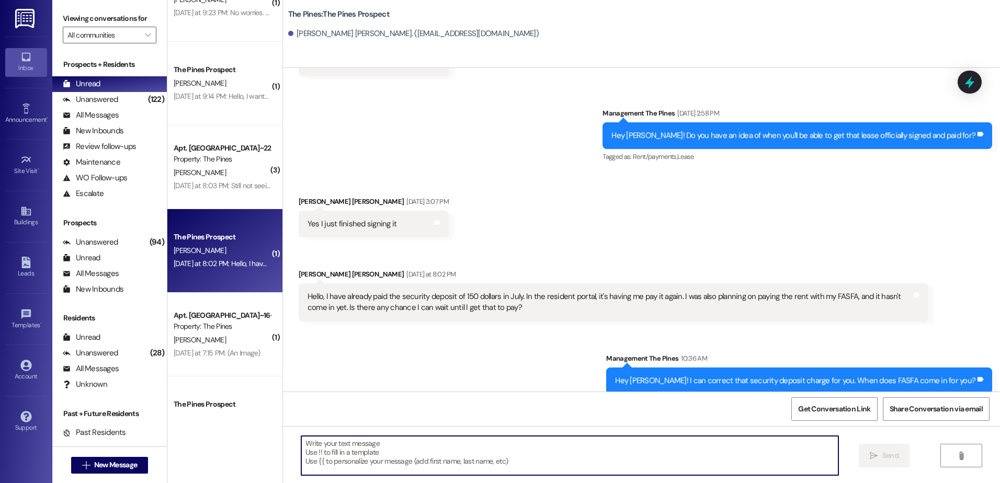
scroll to position [262, 0]
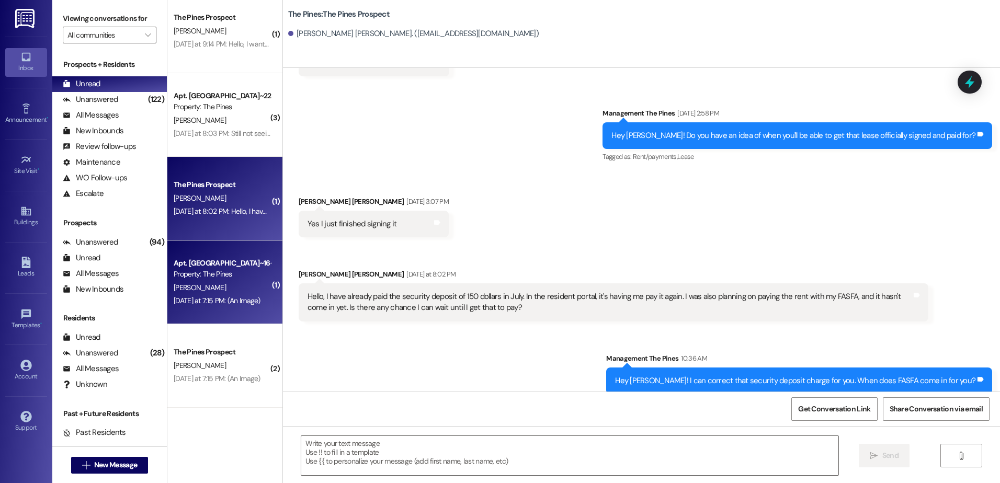
click at [203, 295] on div "[DATE] at 7:15 PM: (An Image) [DATE] at 7:15 PM: (An Image)" at bounding box center [222, 301] width 99 height 13
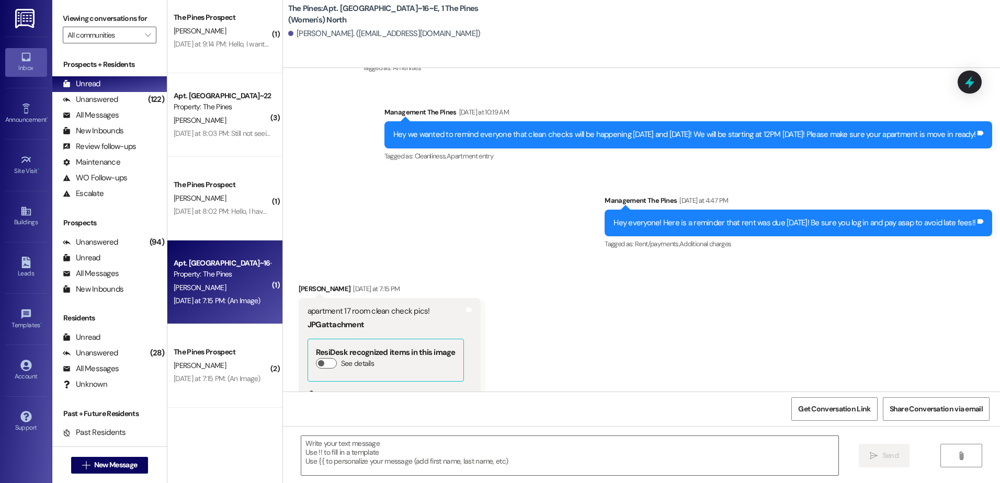
scroll to position [34511, 0]
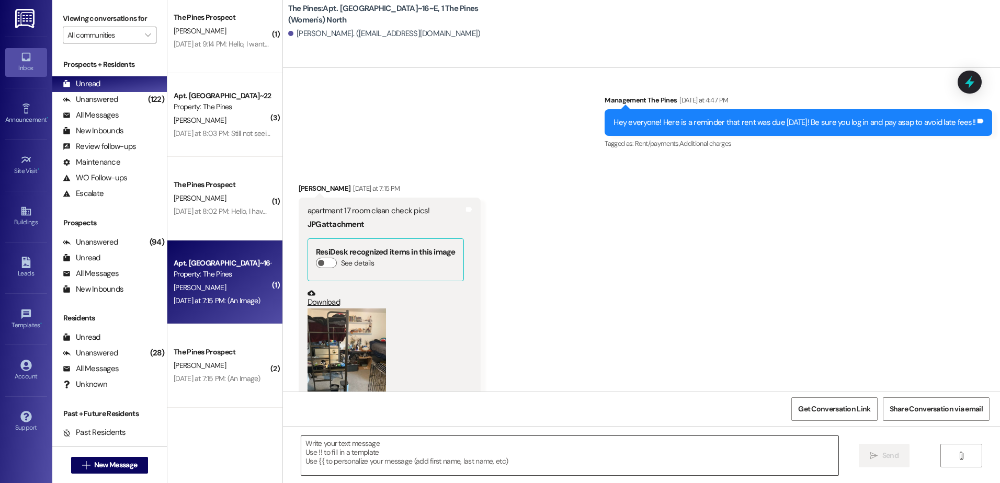
click at [447, 447] on textarea at bounding box center [569, 455] width 537 height 39
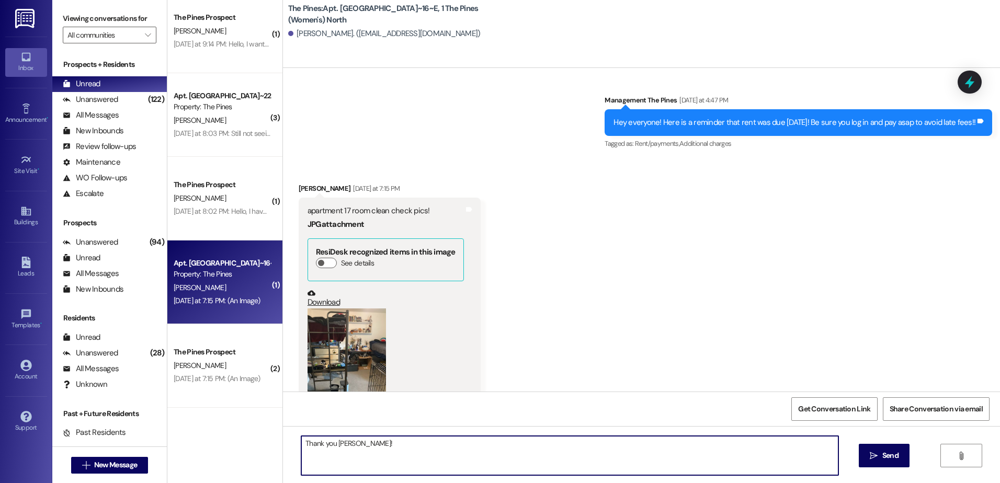
type textarea "Thank you [PERSON_NAME]!!"
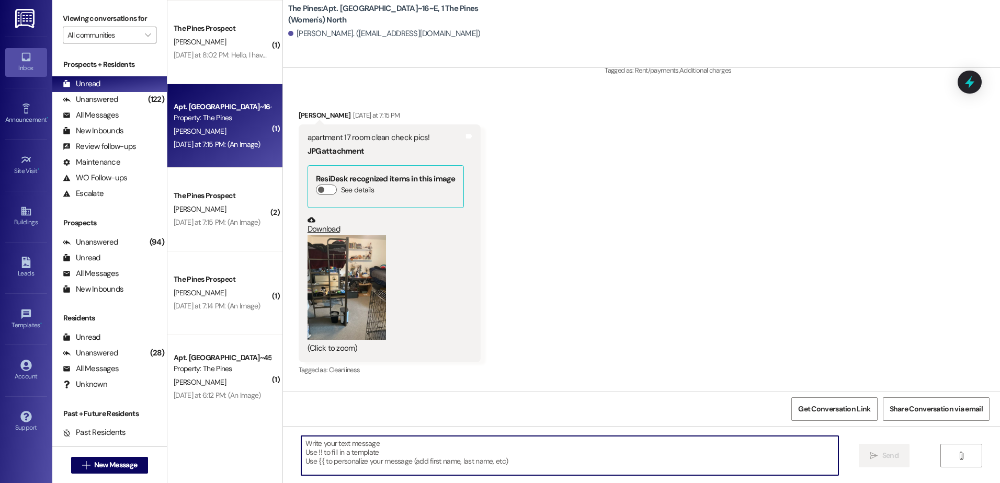
scroll to position [419, 0]
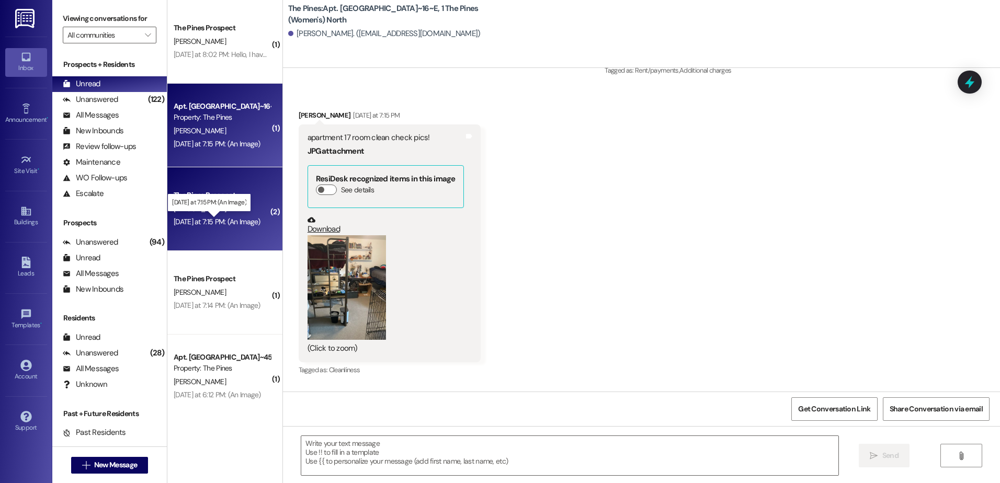
click at [189, 218] on div "[DATE] at 7:15 PM: (An Image) [DATE] at 7:15 PM: (An Image)" at bounding box center [217, 221] width 87 height 9
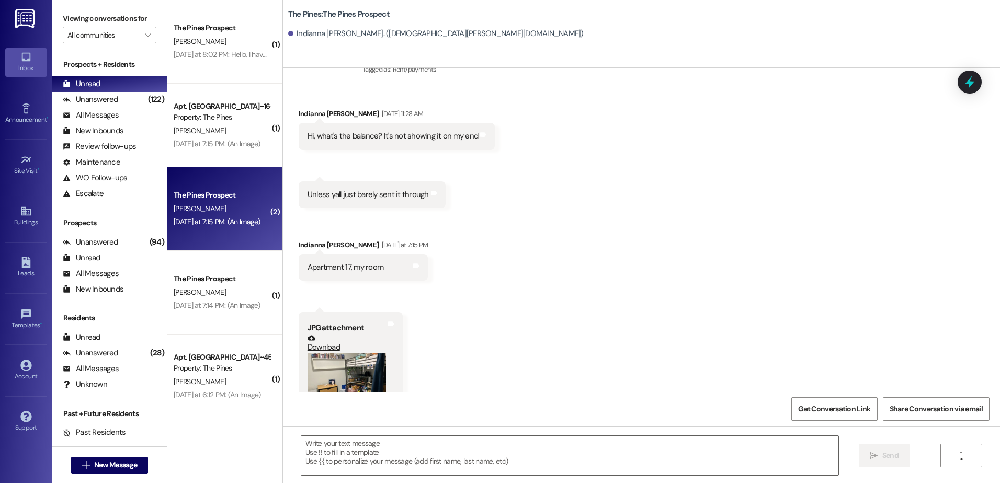
scroll to position [1522, 0]
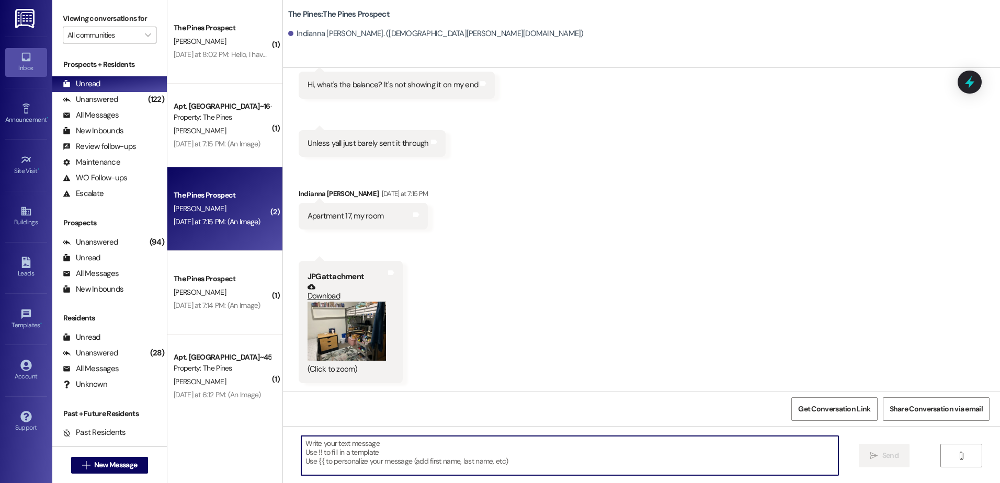
click at [355, 461] on textarea at bounding box center [569, 455] width 537 height 39
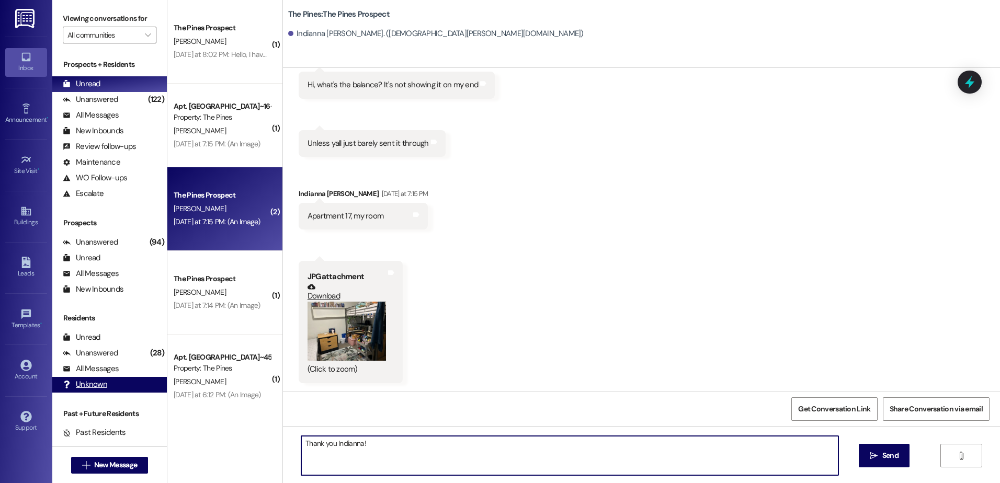
type textarea "Thank you Indianna!"
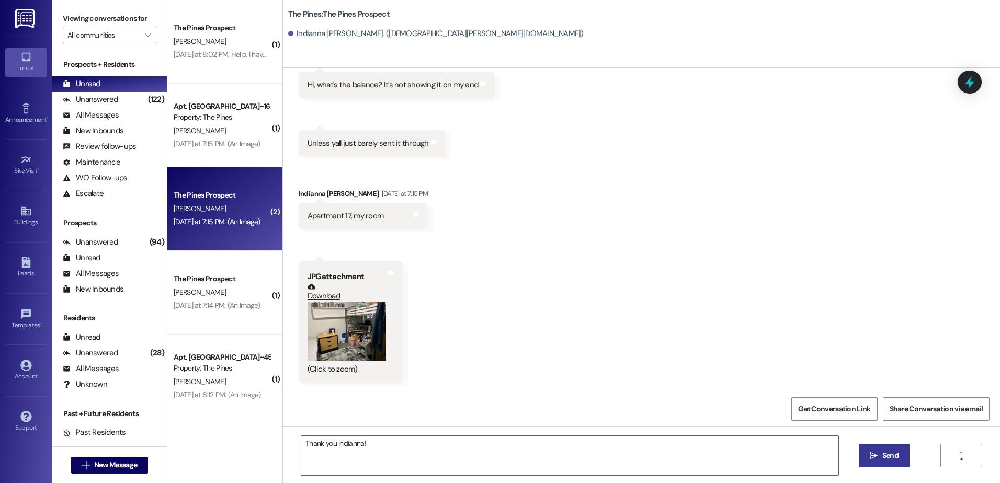
click at [868, 451] on span " Send" at bounding box center [884, 455] width 33 height 11
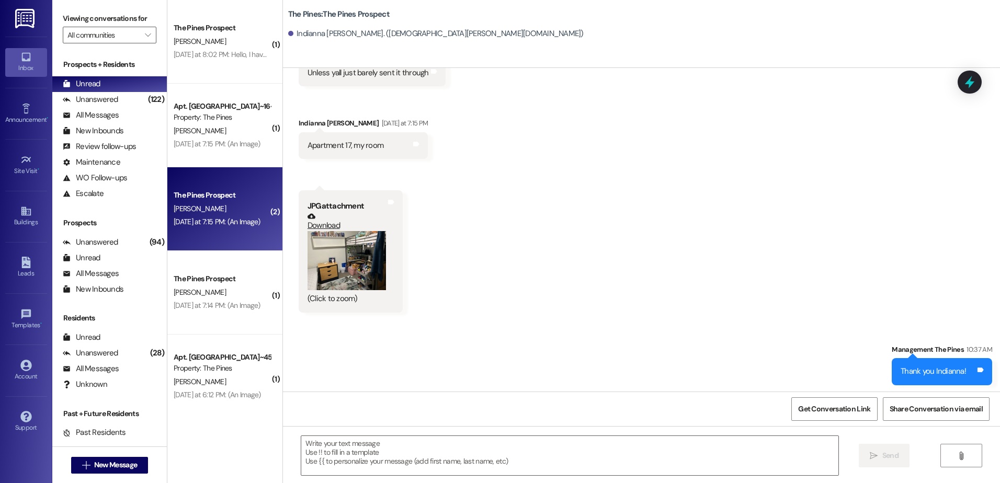
scroll to position [1595, 0]
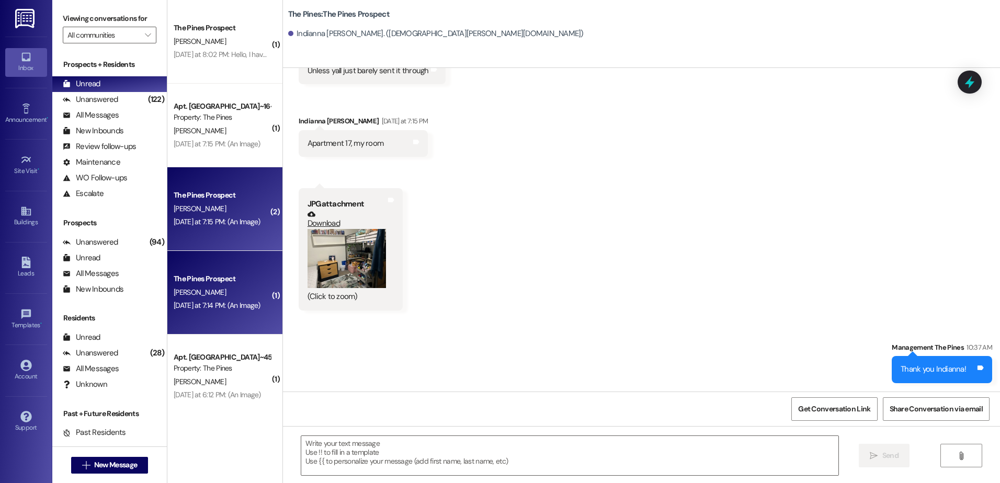
click at [196, 287] on div "[PERSON_NAME]" at bounding box center [222, 292] width 99 height 13
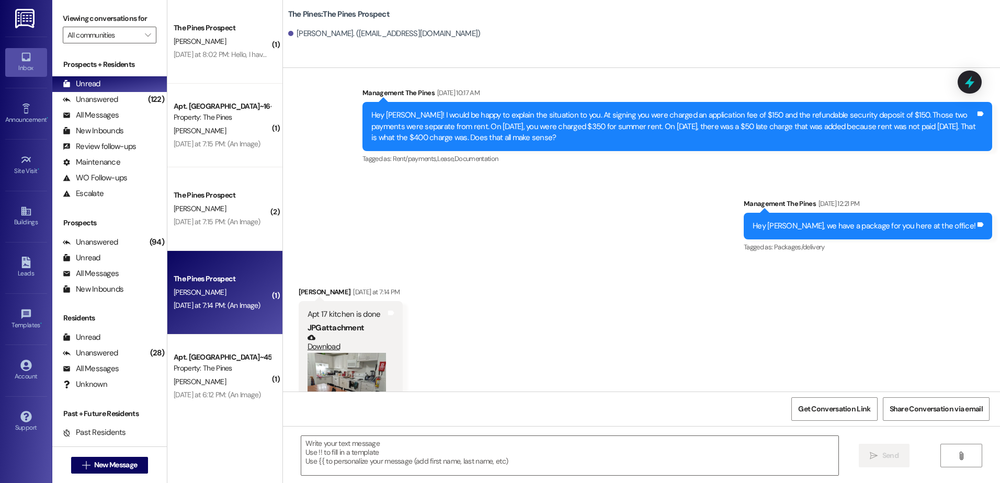
scroll to position [1029, 0]
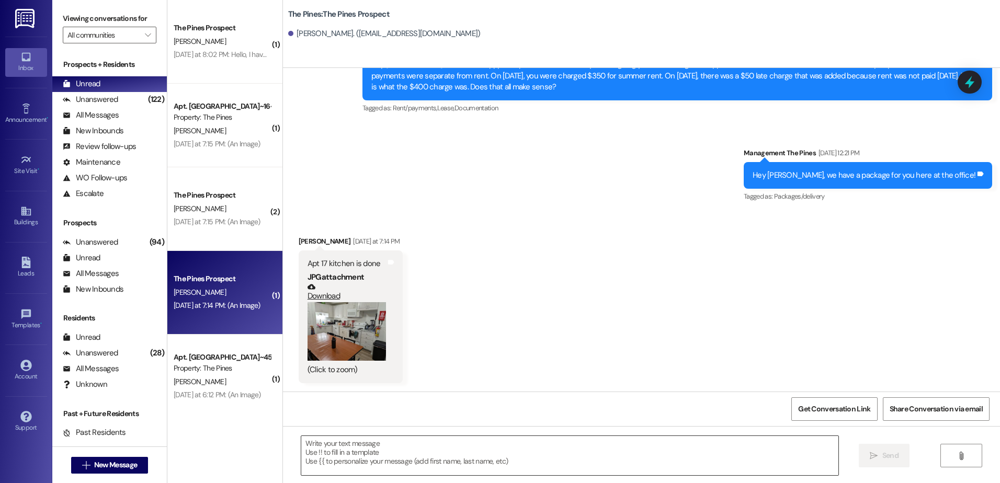
click at [354, 451] on textarea at bounding box center [569, 455] width 537 height 39
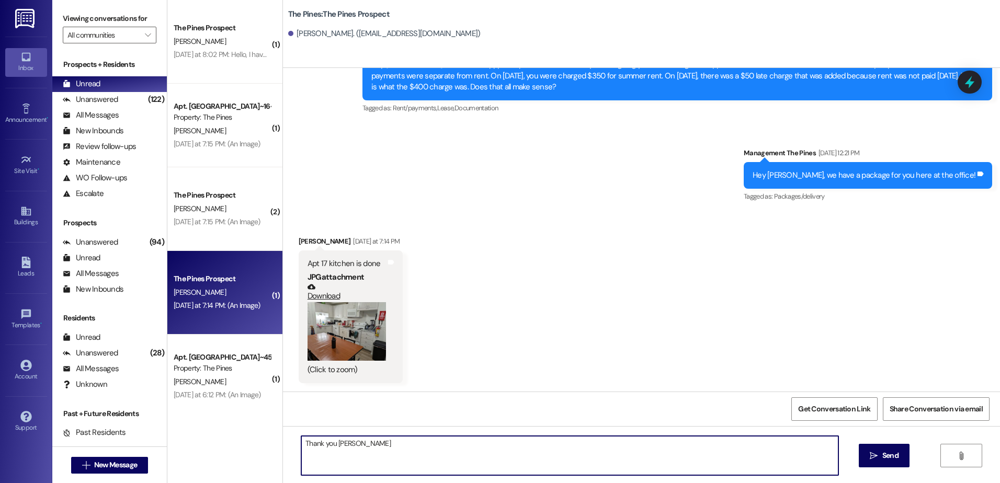
type textarea "Thank you [PERSON_NAME]!"
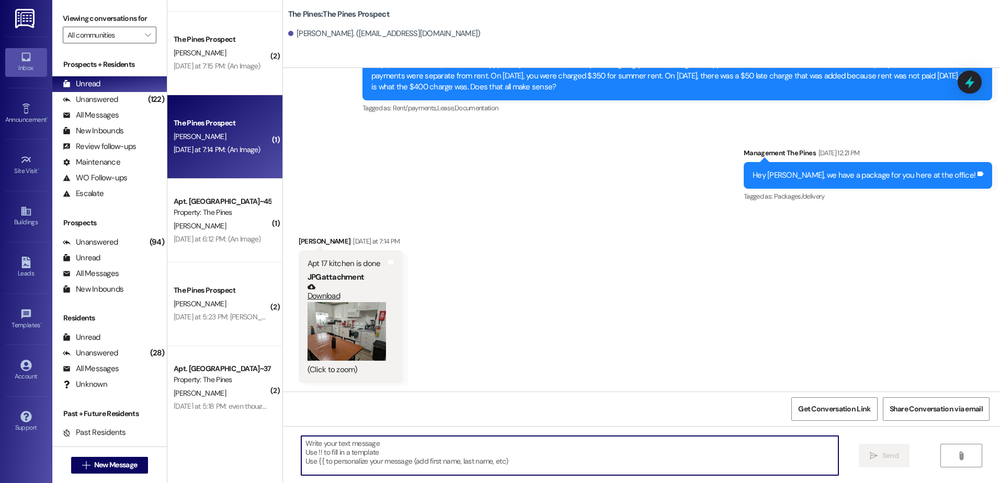
scroll to position [575, 0]
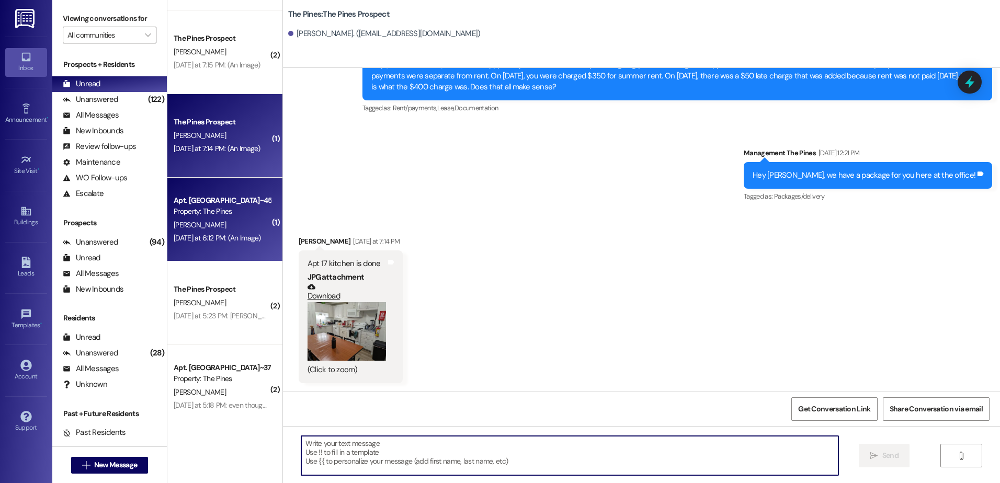
click at [201, 232] on div "[DATE] at 6:12 PM: (An Image) [DATE] at 6:12 PM: (An Image)" at bounding box center [222, 238] width 99 height 13
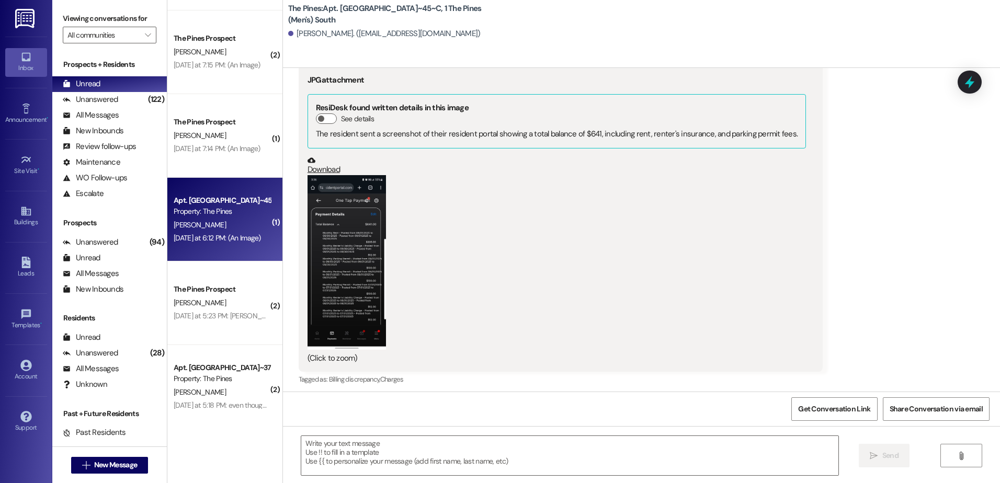
scroll to position [906, 0]
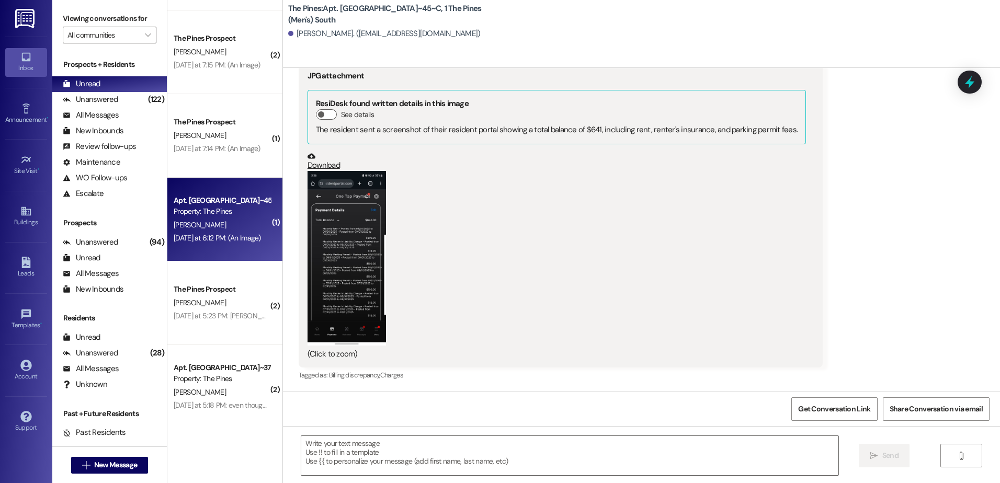
click at [337, 274] on button "Zoom image" at bounding box center [347, 258] width 78 height 174
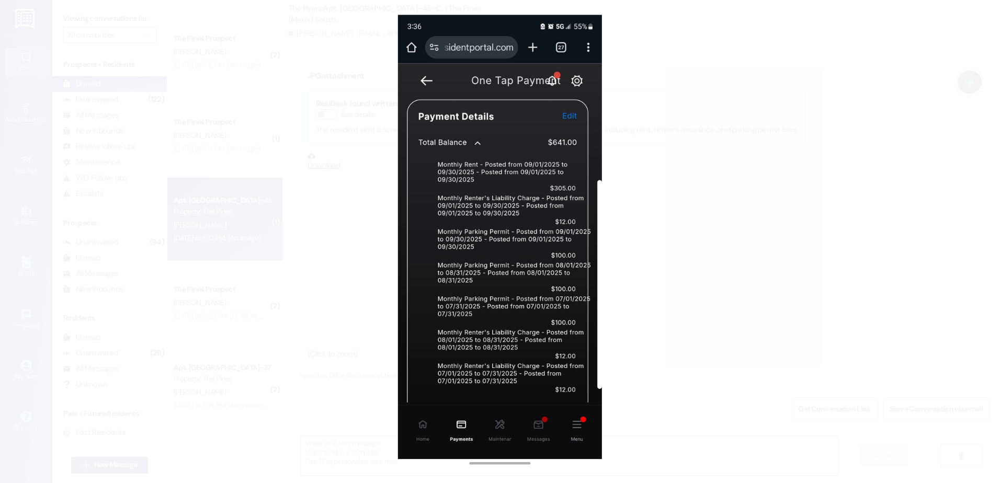
click at [699, 304] on button "Unzoom image" at bounding box center [500, 241] width 1000 height 483
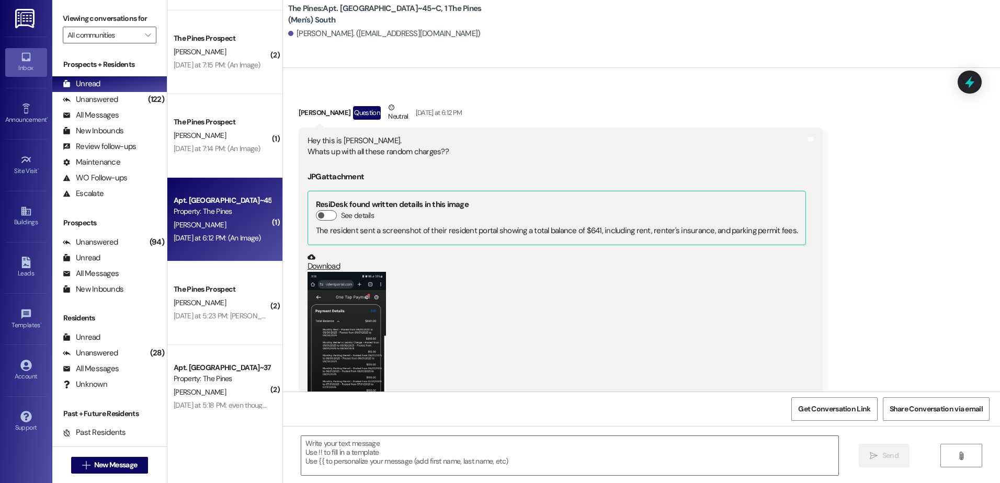
scroll to position [801, 0]
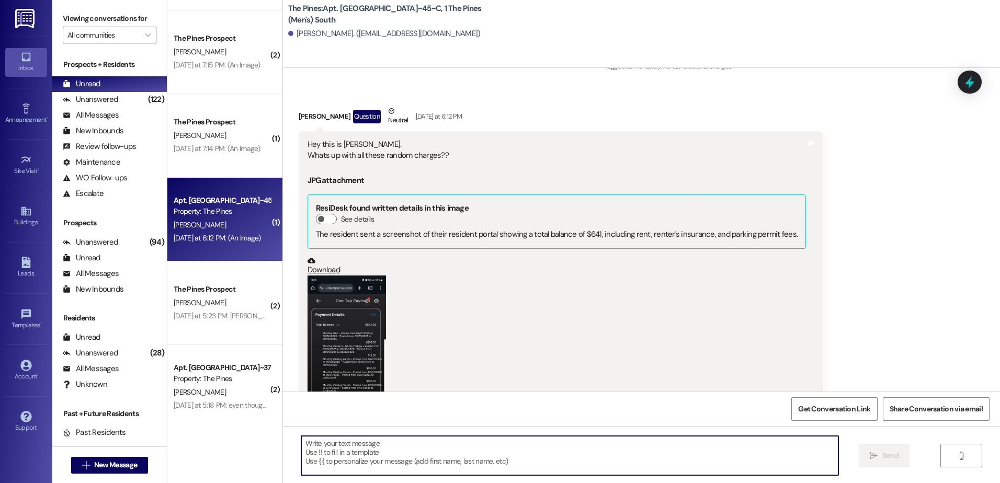
click at [366, 453] on textarea at bounding box center [569, 455] width 537 height 39
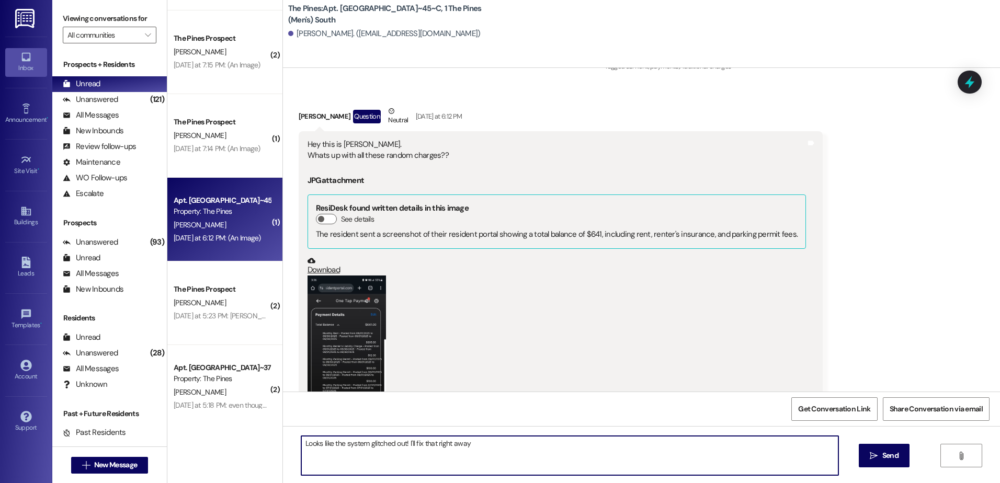
type textarea "Looks like the system glitched out! I'll fix that right away!"
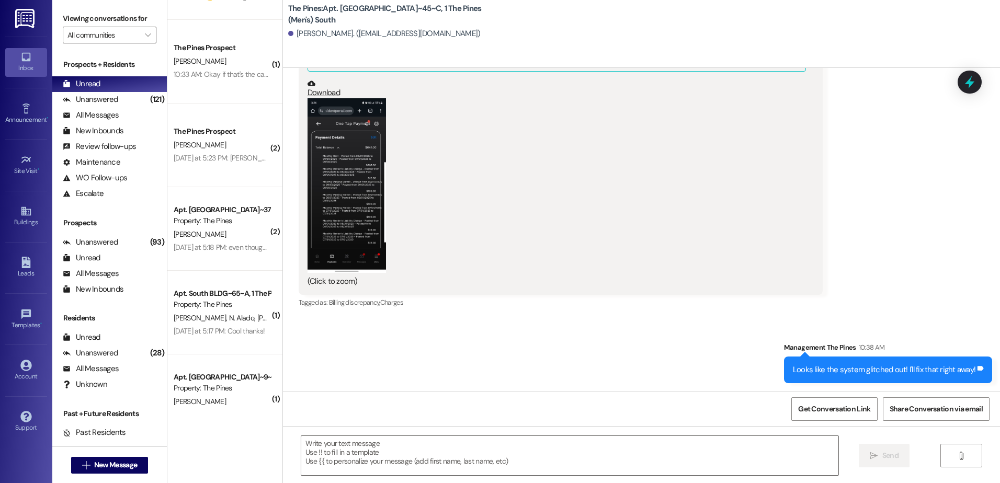
scroll to position [0, 0]
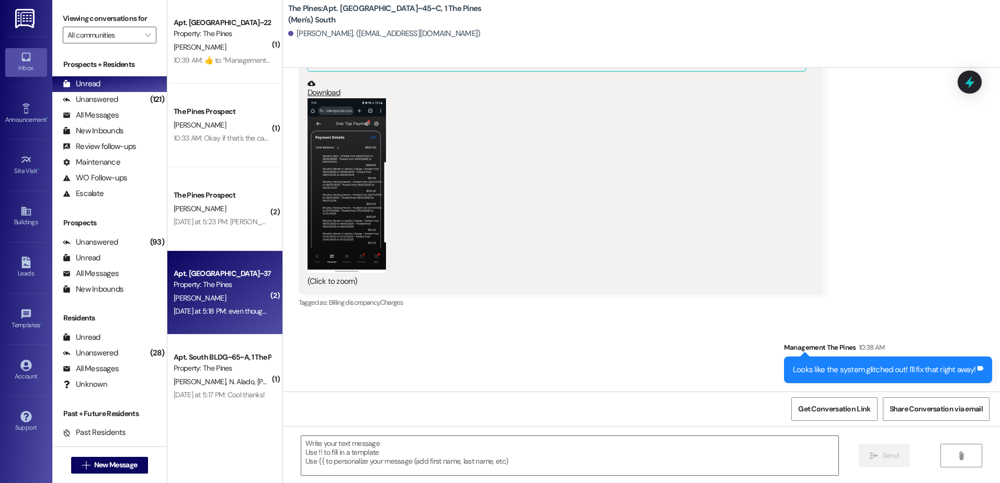
click at [209, 311] on div "[DATE] at 5:18 PM: even though I haven't payed yet this month [DATE] at 5:18 PM…" at bounding box center [266, 311] width 184 height 9
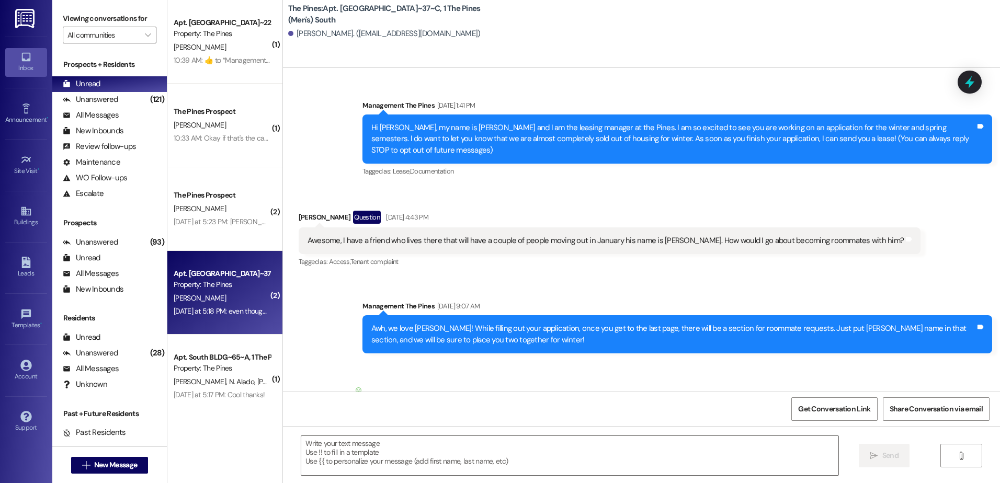
scroll to position [44362, 0]
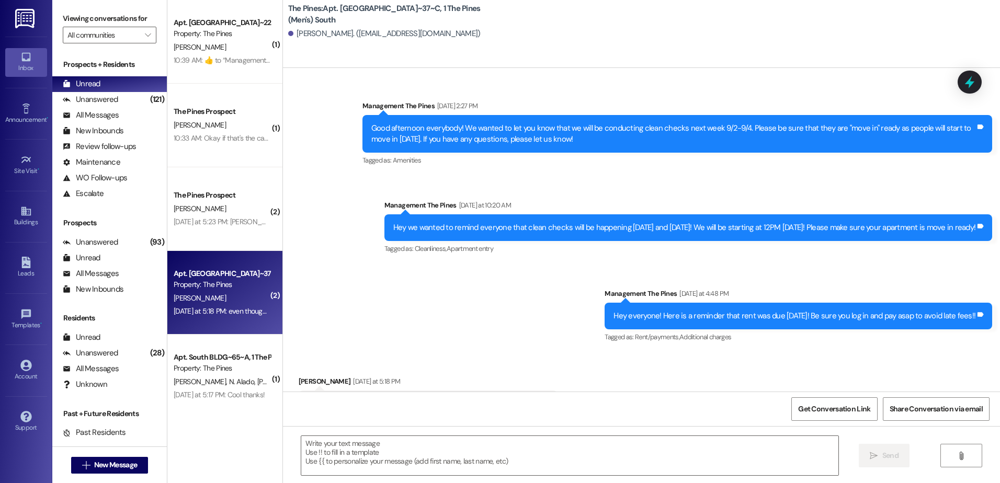
click at [338, 433] on div " Send " at bounding box center [641, 465] width 717 height 78
click at [346, 449] on textarea at bounding box center [569, 455] width 537 height 39
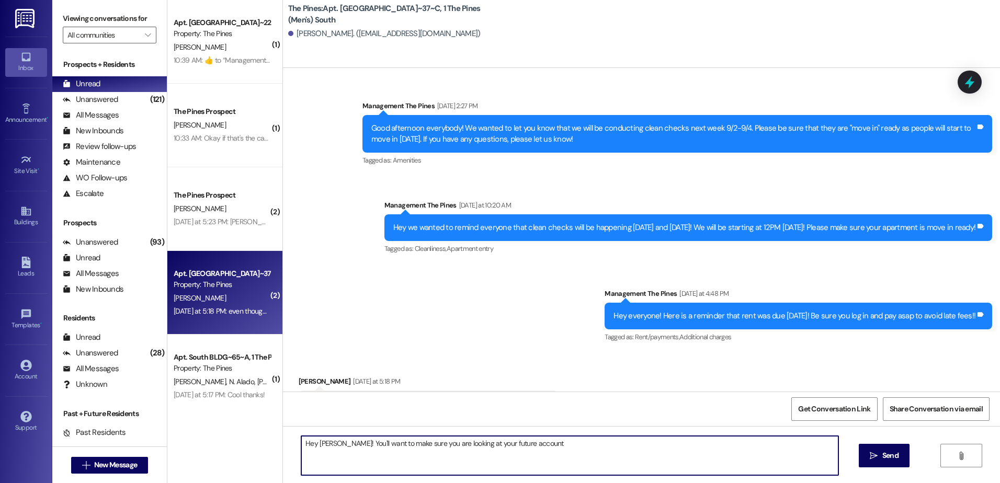
type textarea "Hey [PERSON_NAME]! You'll want to make sure you are looking at your future acco…"
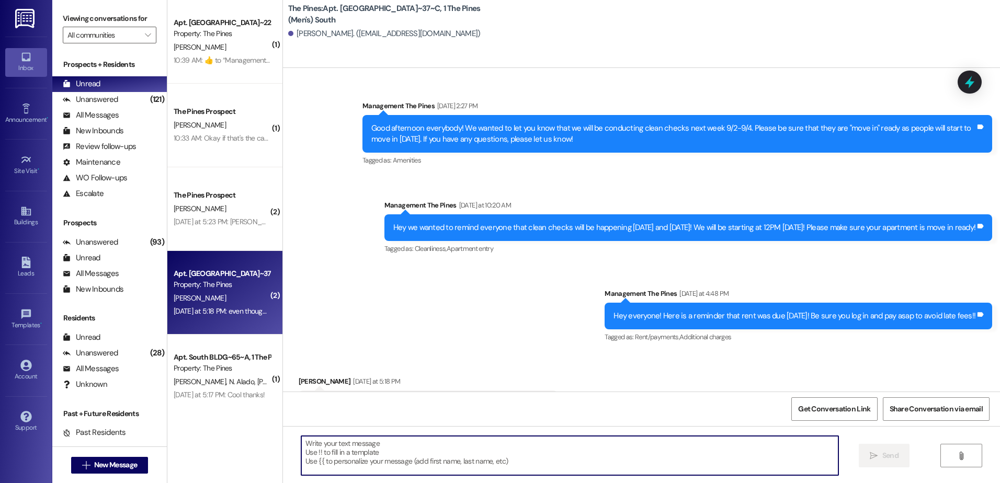
scroll to position [44362, 0]
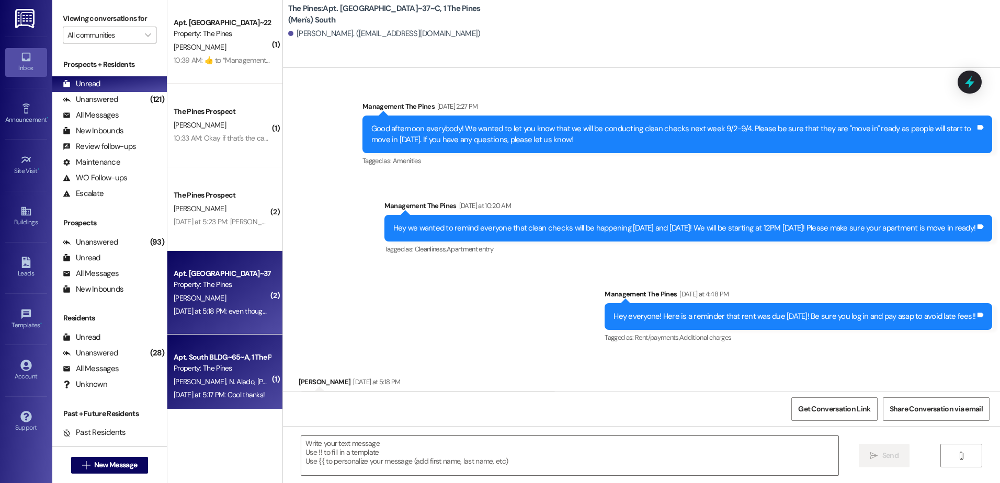
click at [257, 384] on span "[PERSON_NAME]" at bounding box center [283, 381] width 52 height 9
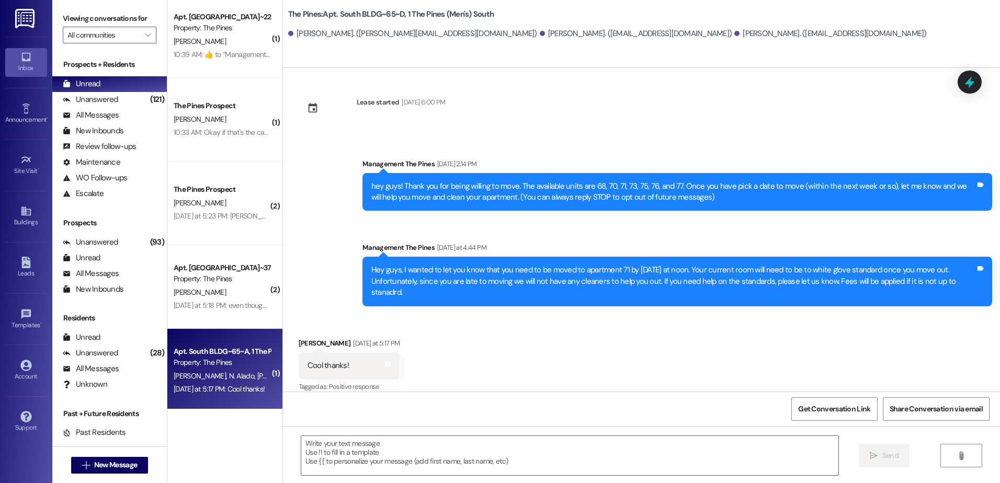
scroll to position [0, 0]
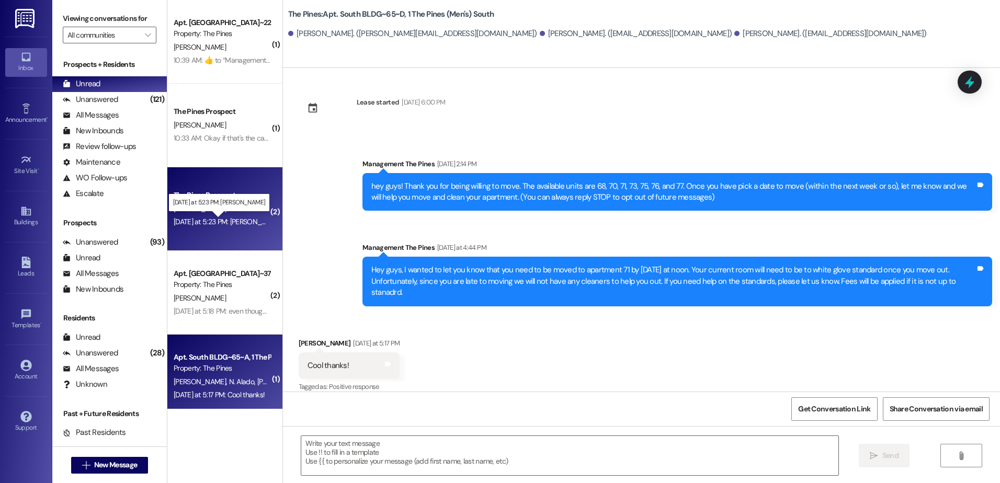
click at [204, 222] on div "[DATE] at 5:23 PM: [PERSON_NAME] [DATE] at 5:23 PM: [PERSON_NAME]" at bounding box center [228, 221] width 109 height 9
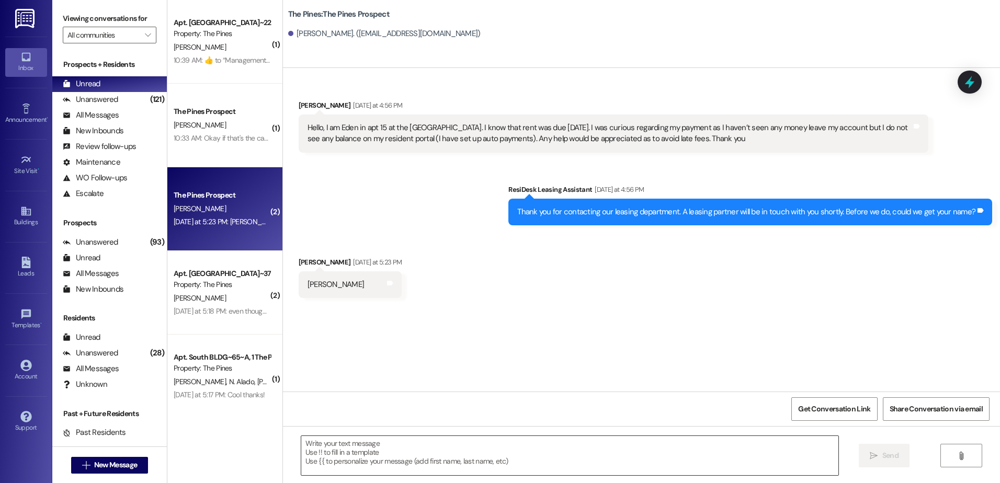
click at [415, 447] on textarea at bounding box center [569, 455] width 537 height 39
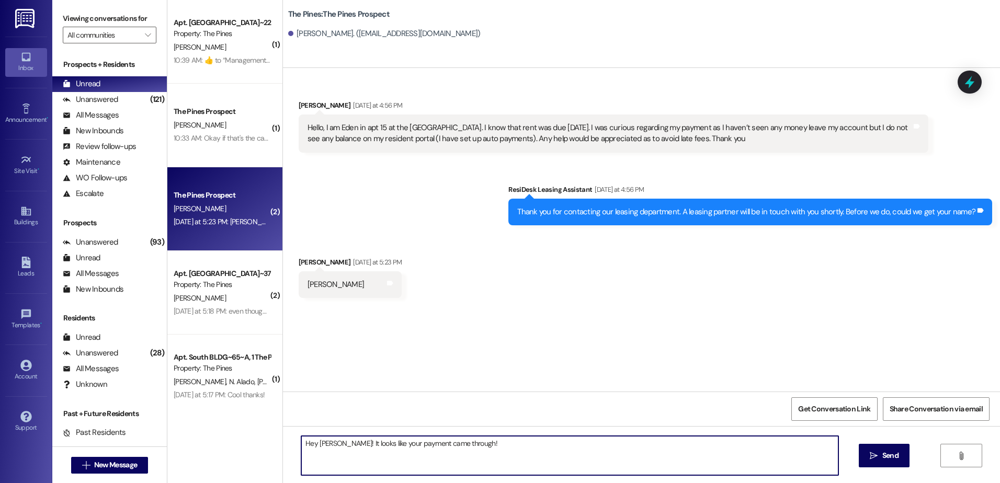
type textarea "Hey [PERSON_NAME]! It looks like your payment came through!"
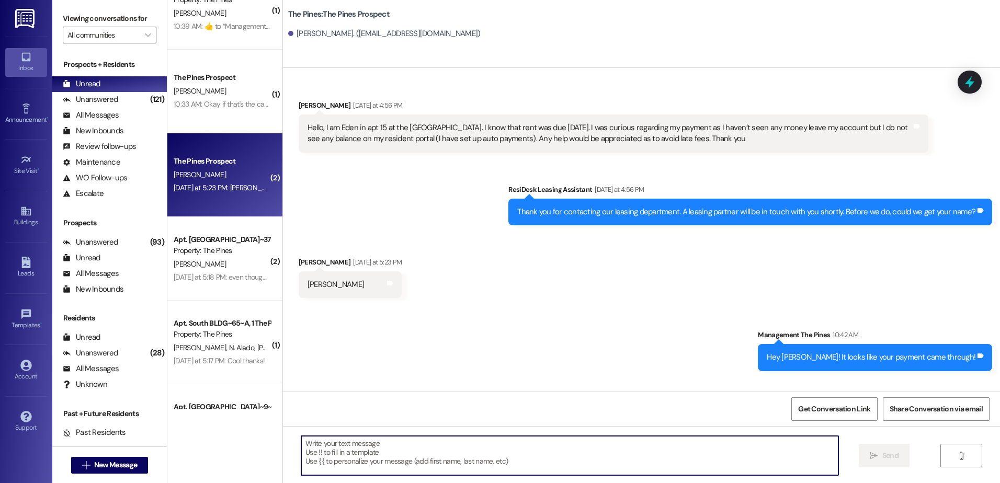
scroll to position [52, 0]
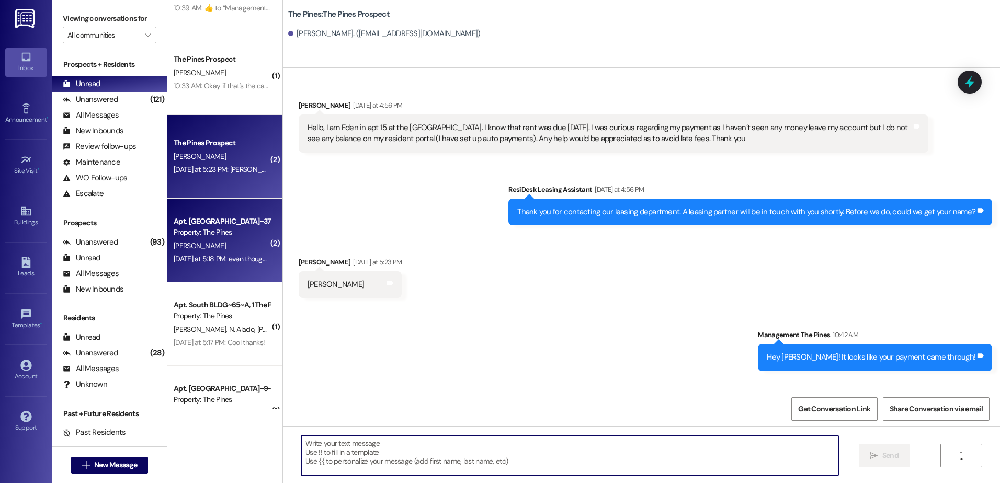
click at [222, 267] on div "Apt. South BLDG~37~C, 1 The Pines (Men's) South Property: The Pines [PERSON_NAM…" at bounding box center [224, 241] width 115 height 84
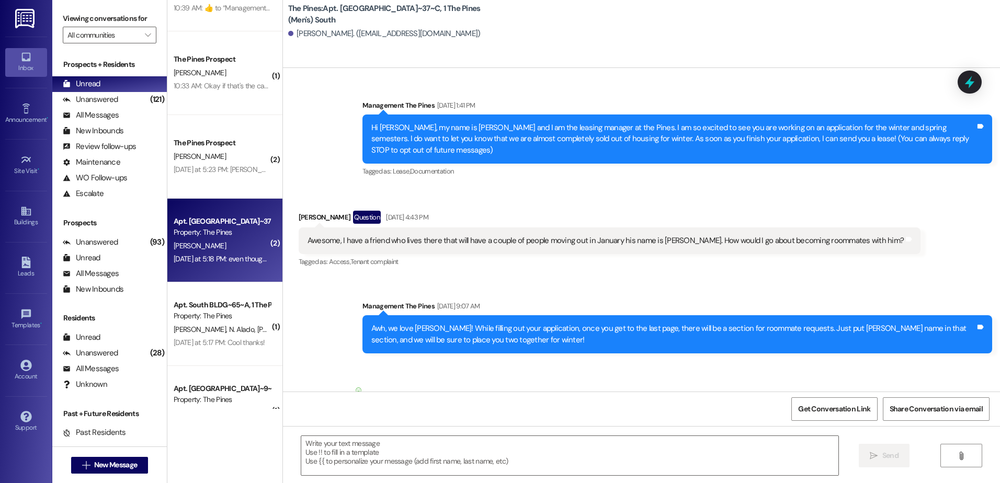
scroll to position [44436, 0]
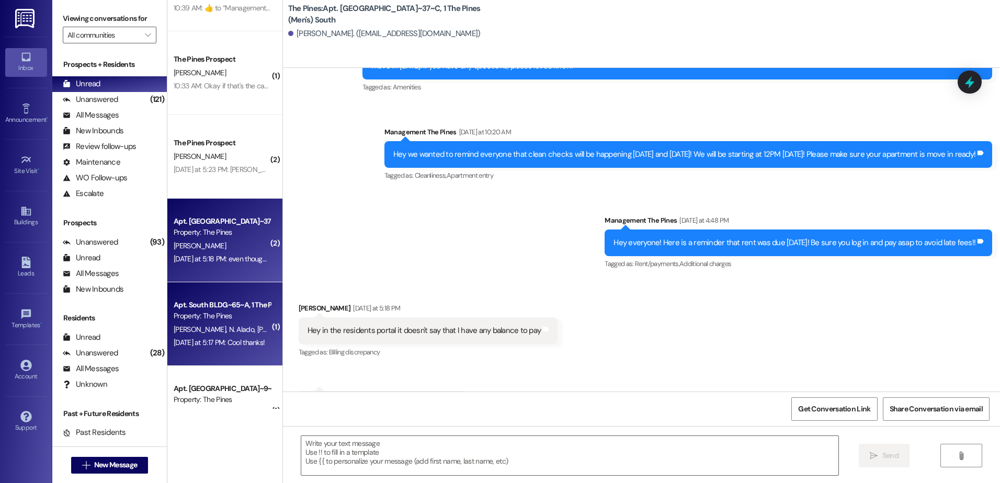
click at [224, 323] on div "[PERSON_NAME] [PERSON_NAME] [PERSON_NAME]" at bounding box center [222, 329] width 99 height 13
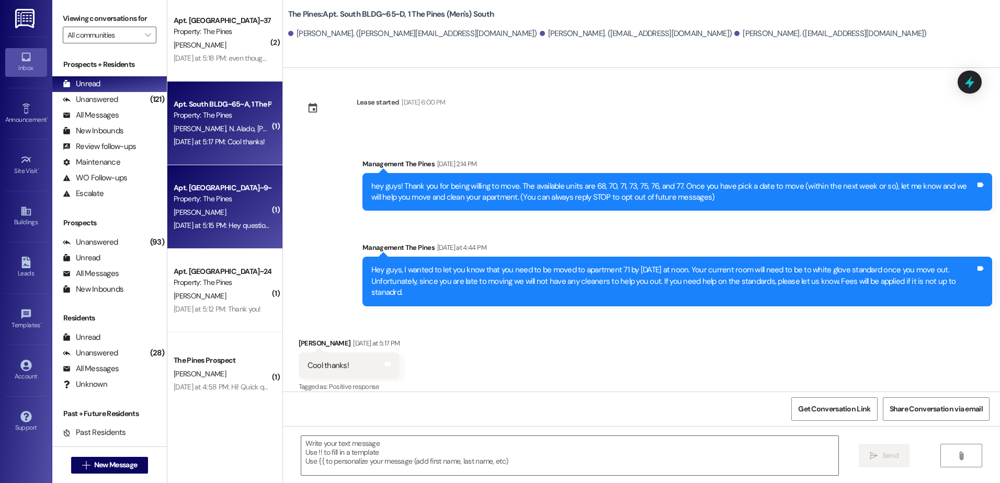
scroll to position [262, 0]
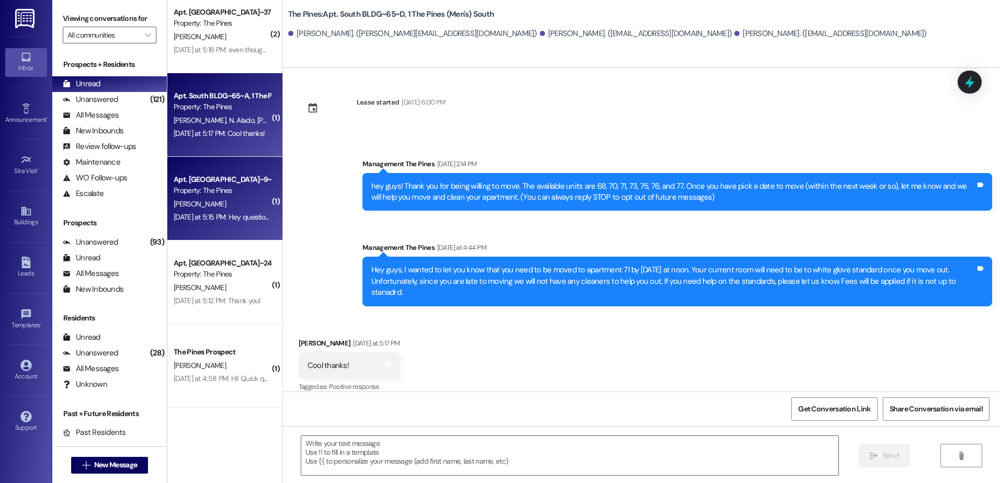
click at [205, 206] on div "[PERSON_NAME]" at bounding box center [222, 204] width 99 height 13
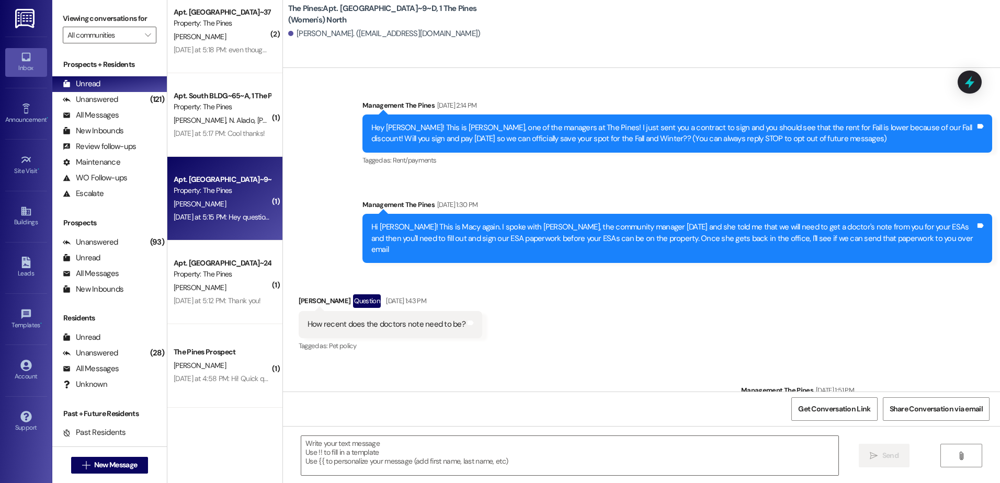
scroll to position [42722, 0]
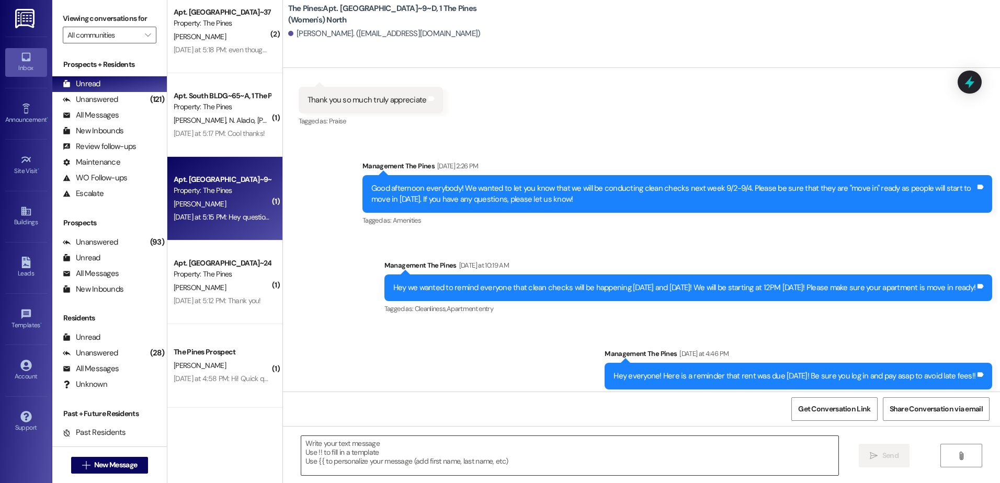
click at [356, 447] on textarea at bounding box center [569, 455] width 537 height 39
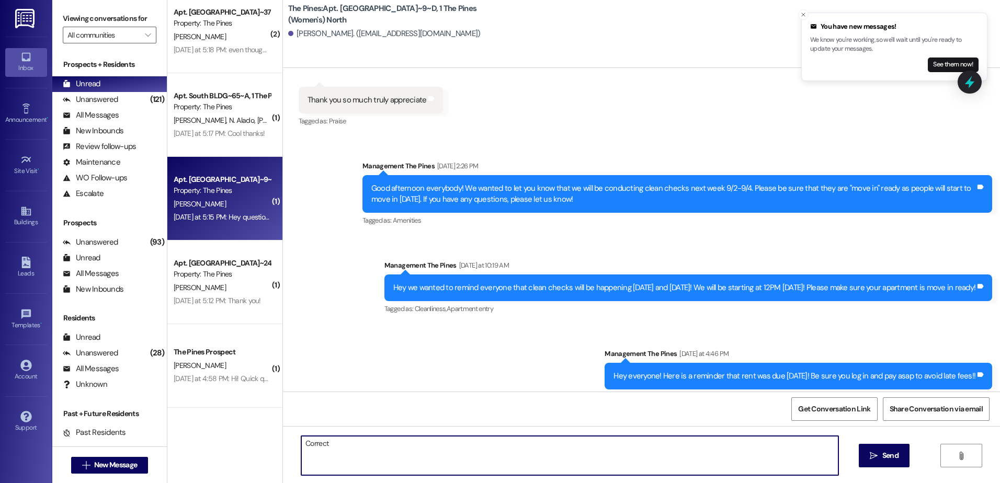
type textarea "Correct!"
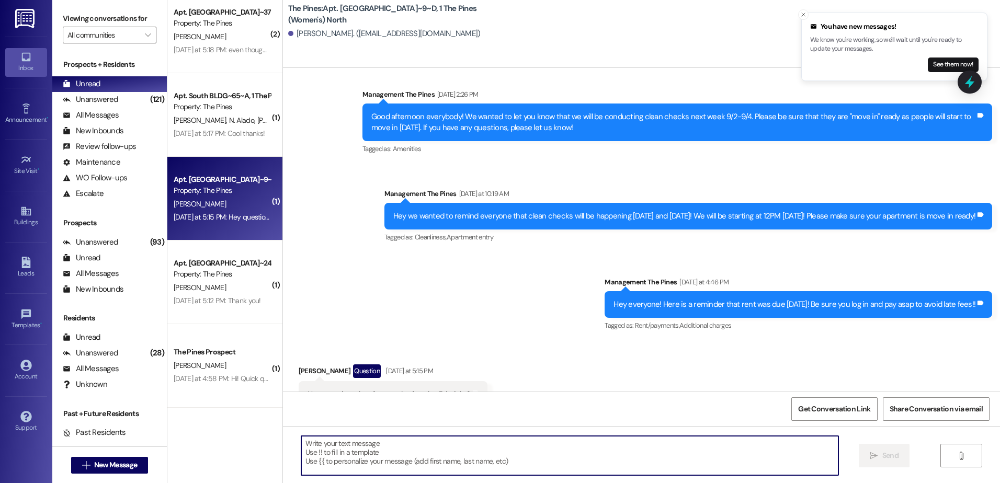
scroll to position [42795, 0]
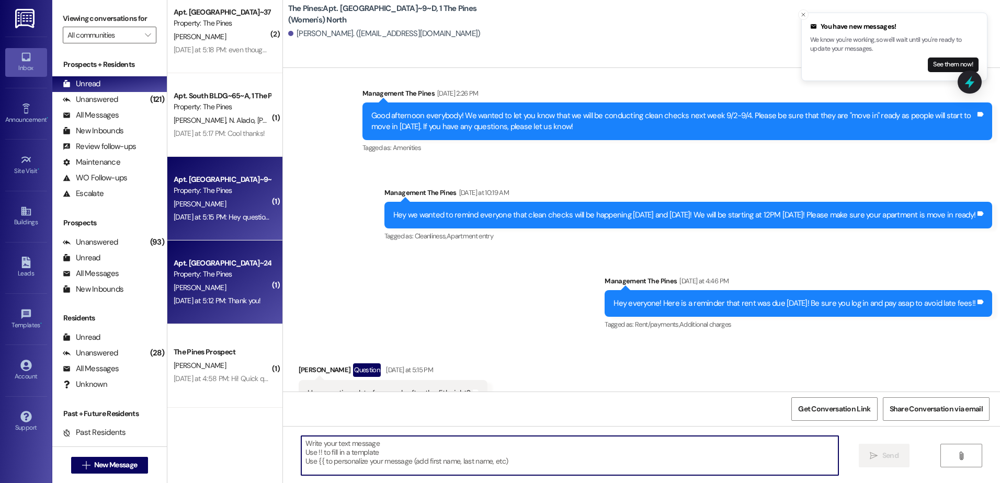
click at [211, 289] on div "[PERSON_NAME]" at bounding box center [222, 287] width 99 height 13
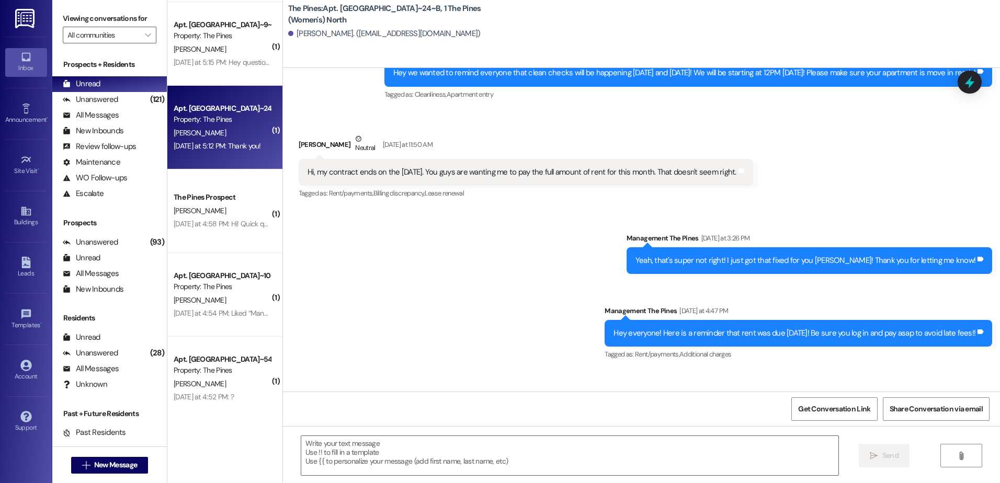
scroll to position [419, 0]
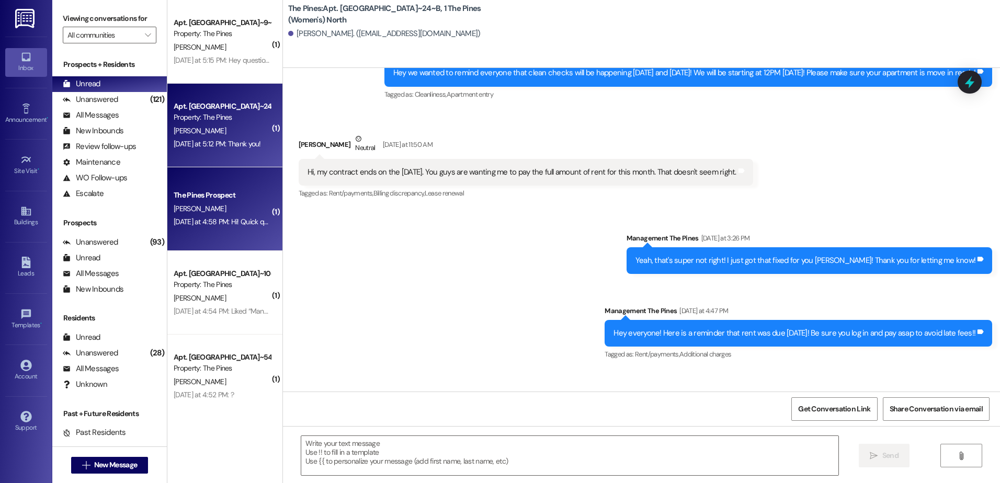
click at [208, 219] on div "[DATE] at 4:58 PM: Hi! Quick question! I’m staying at the pines this fall, but …" at bounding box center [395, 221] width 443 height 9
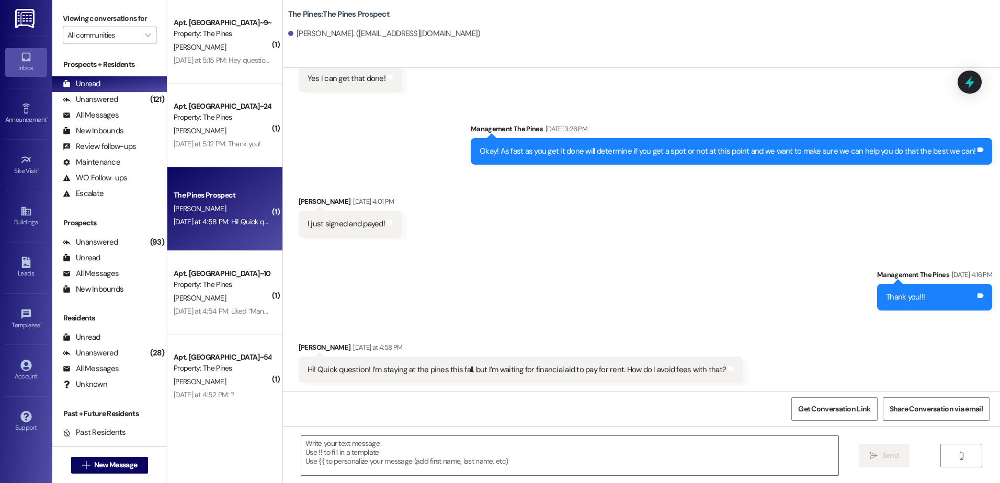
scroll to position [160, 0]
click at [374, 459] on textarea at bounding box center [569, 455] width 537 height 39
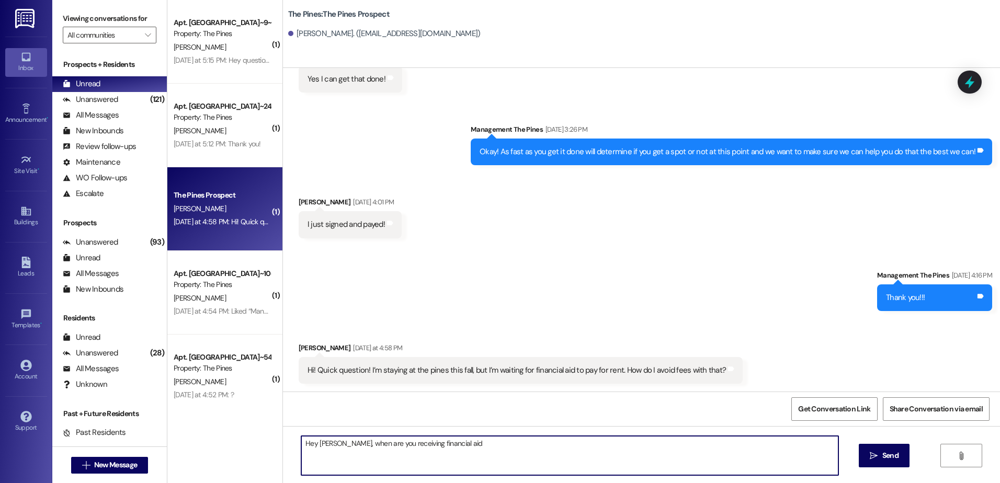
type textarea "Hey [PERSON_NAME], when are you receiving financial aid?"
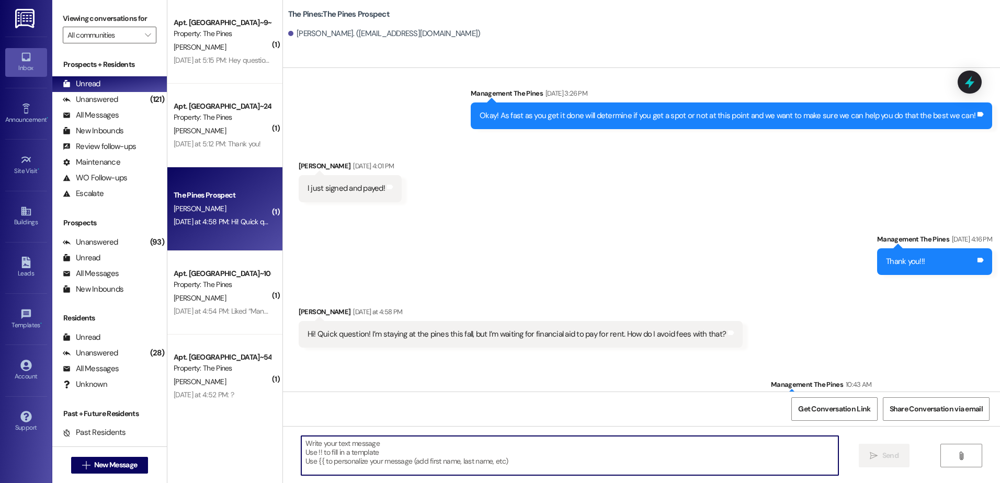
scroll to position [233, 0]
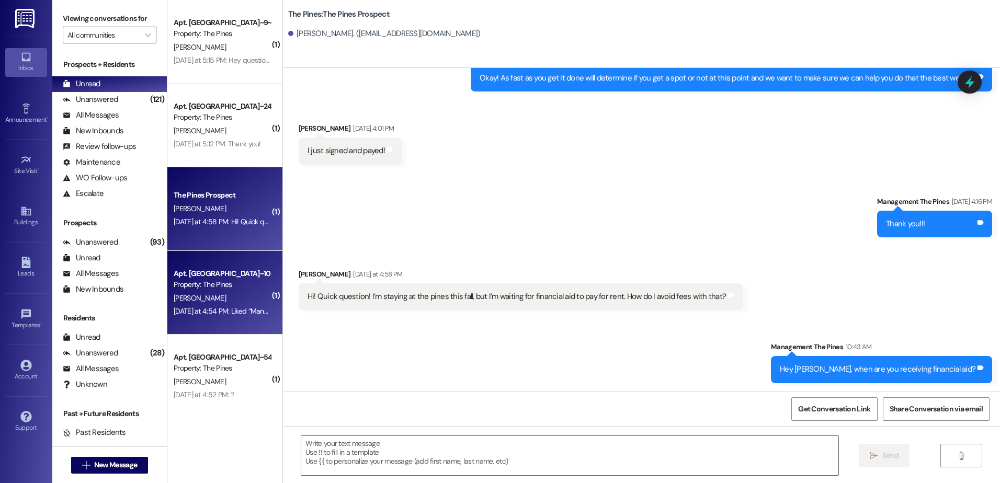
click at [218, 303] on div "[PERSON_NAME]" at bounding box center [222, 298] width 99 height 13
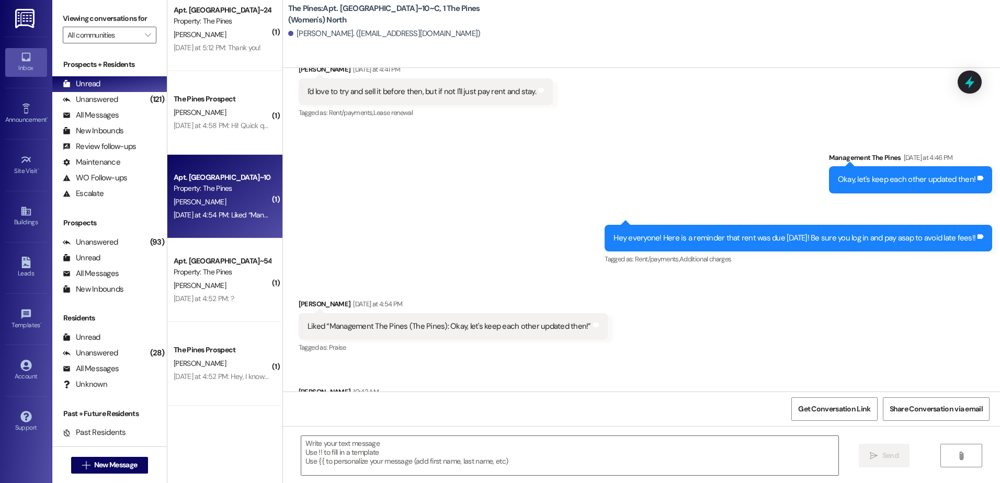
scroll to position [523, 0]
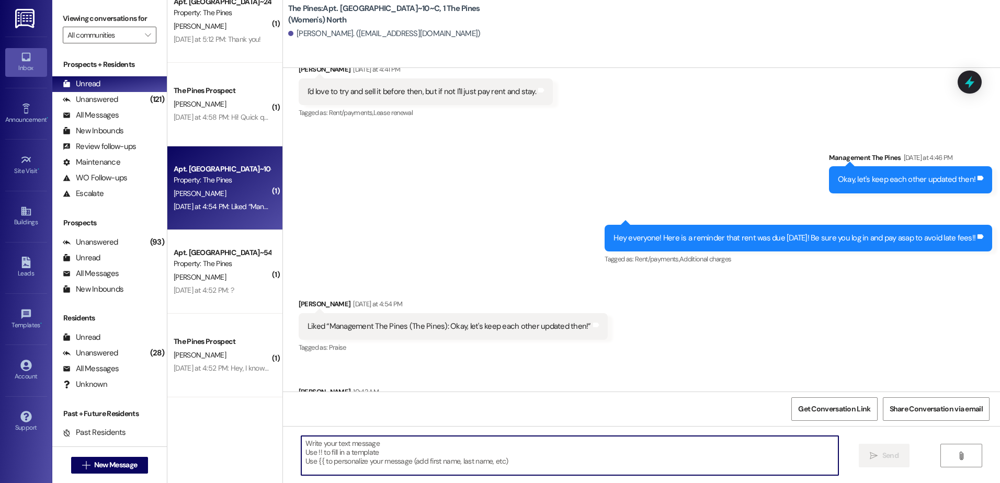
click at [338, 454] on textarea at bounding box center [569, 455] width 537 height 39
type textarea "Nothing yet! We'll let you know"
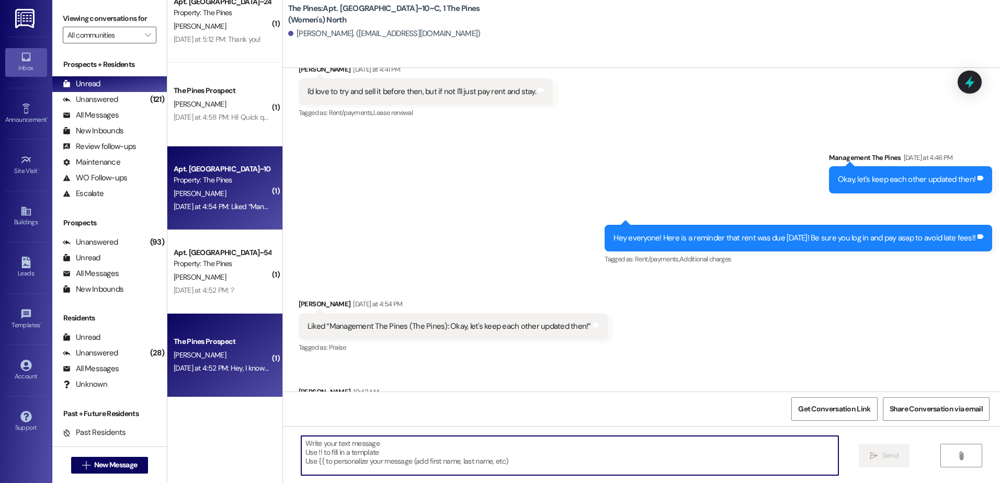
scroll to position [28094, 0]
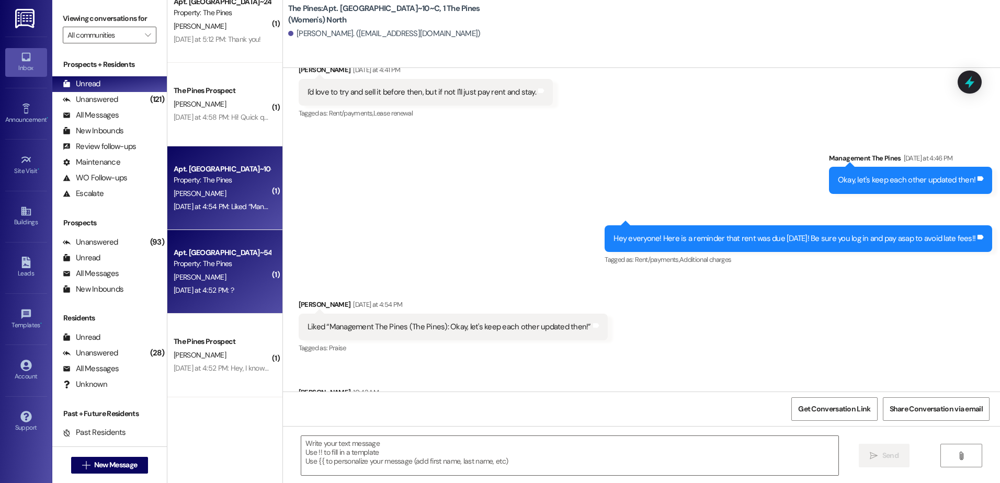
click at [219, 264] on div "Property: The Pines" at bounding box center [222, 263] width 97 height 11
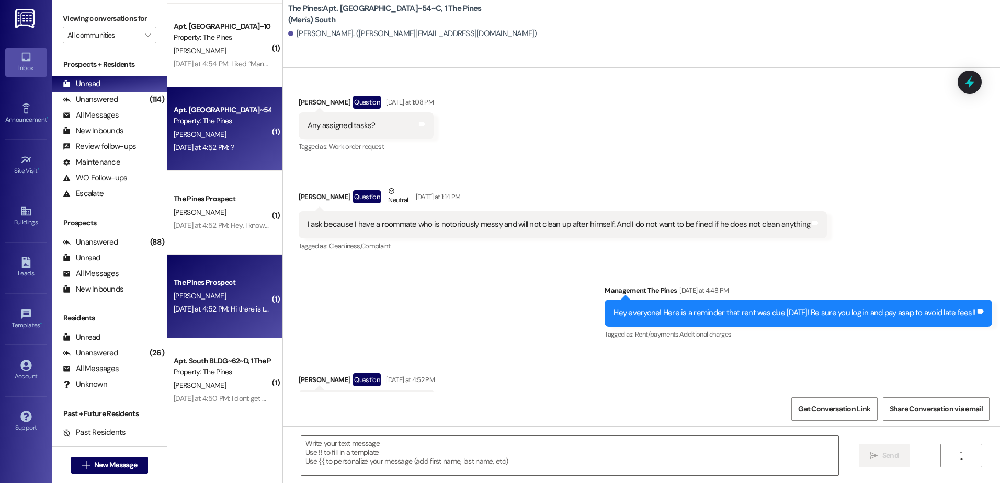
scroll to position [680, 0]
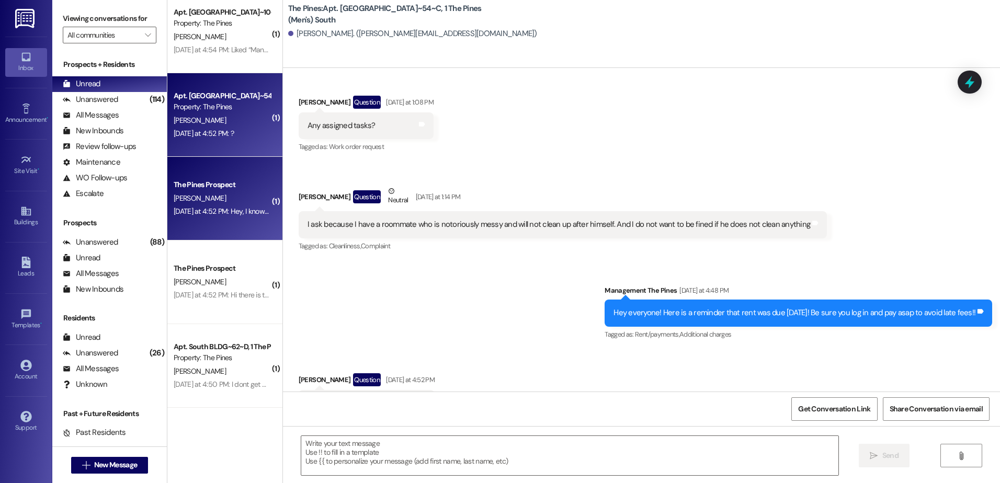
click at [209, 217] on div "[DATE] at 4:52 PM: Hey, I know that rent was due [DATE] but my federal aid has …" at bounding box center [222, 211] width 99 height 13
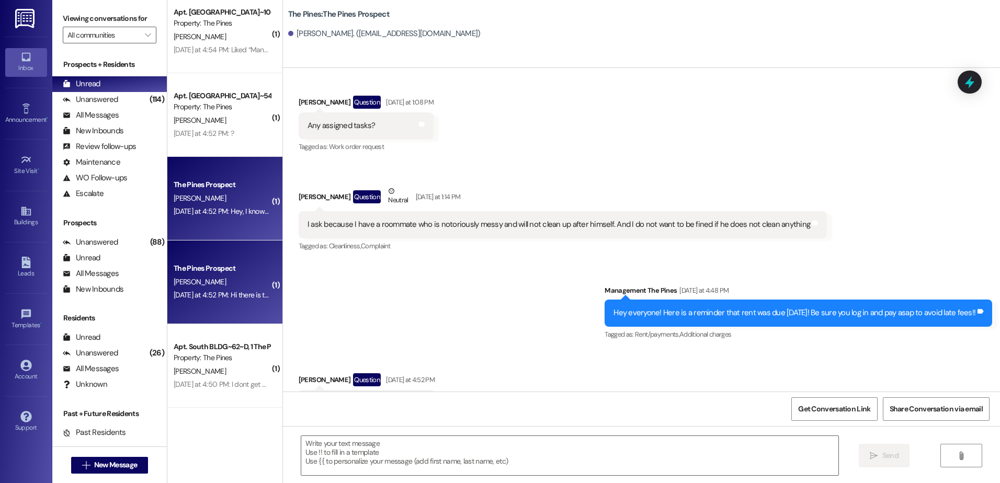
scroll to position [191, 0]
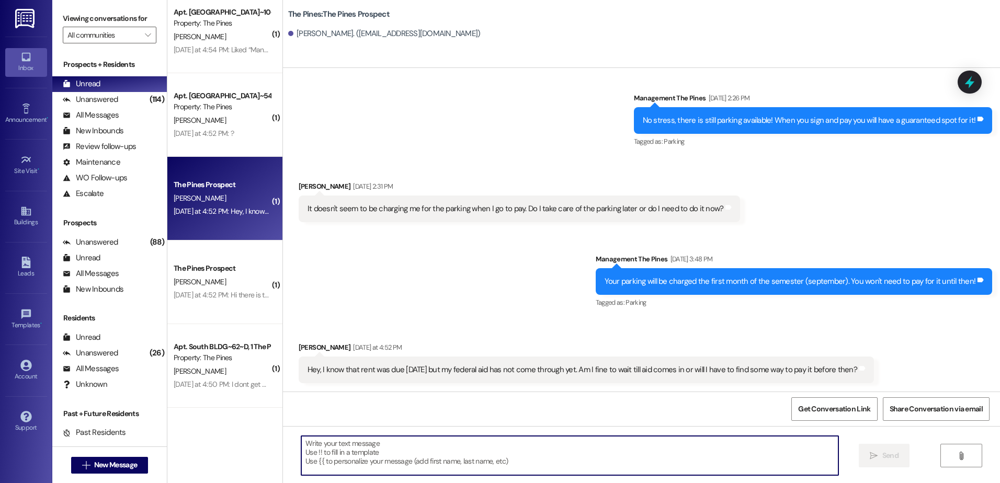
click at [387, 451] on textarea at bounding box center [569, 455] width 537 height 39
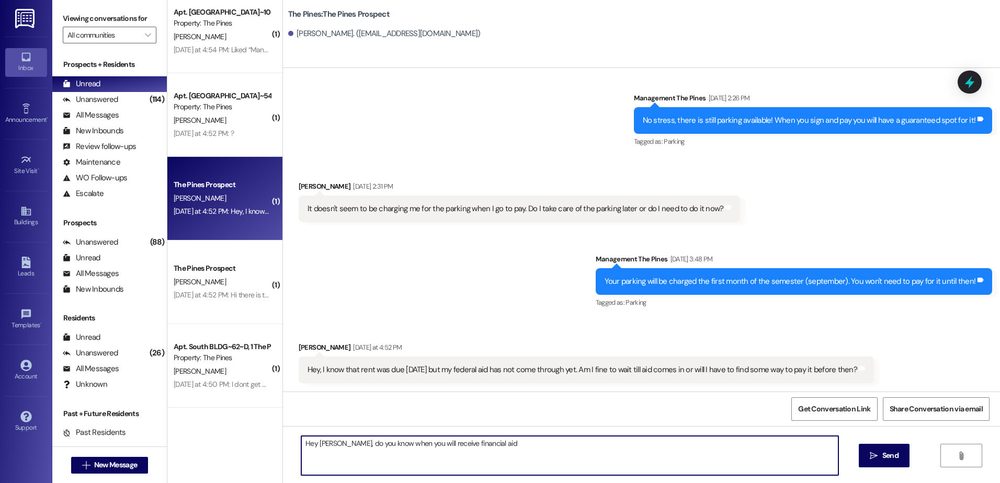
type textarea "Hey [PERSON_NAME], do you know when you will receive financial aid?"
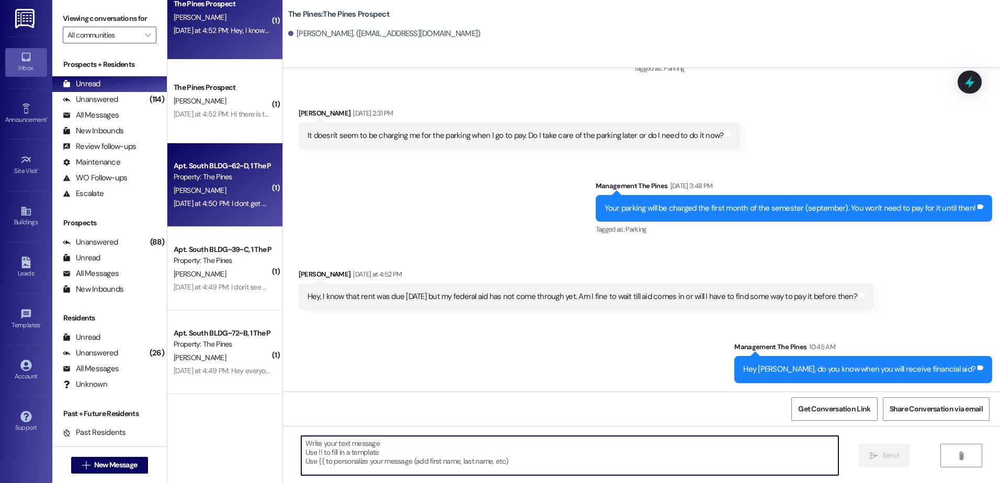
scroll to position [837, 0]
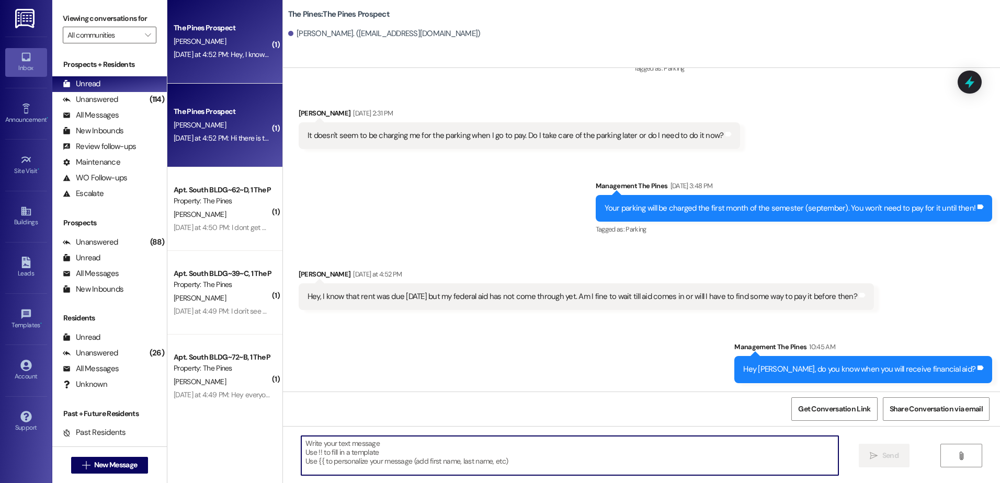
click at [197, 121] on div "[PERSON_NAME]" at bounding box center [222, 125] width 99 height 13
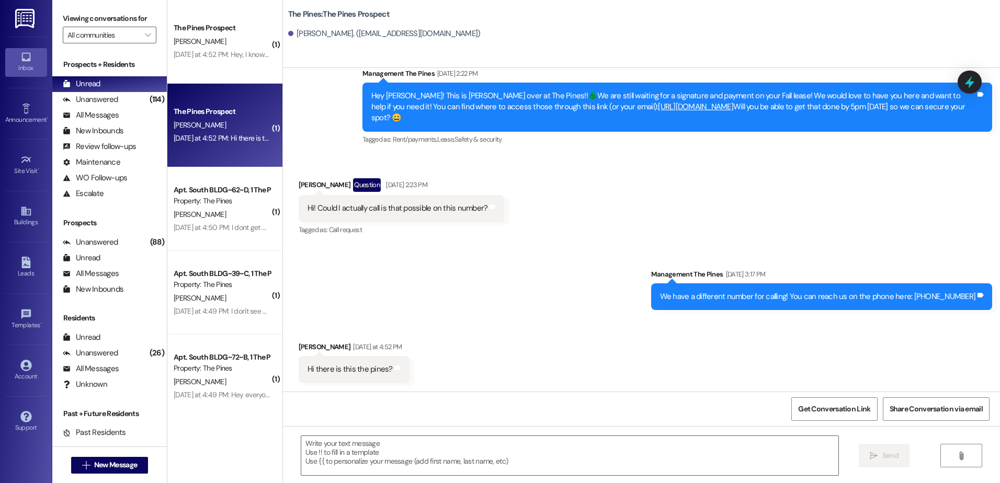
scroll to position [131, 0]
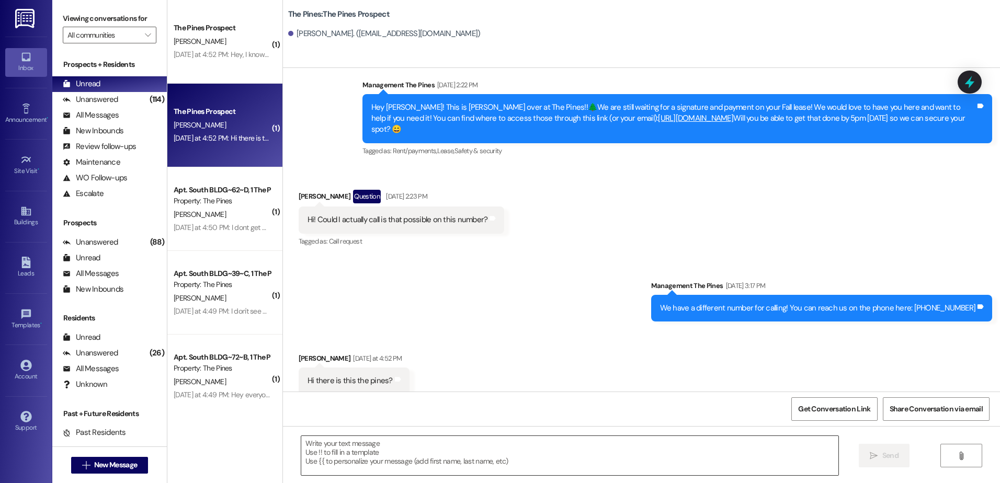
click at [371, 452] on textarea at bounding box center [569, 455] width 537 height 39
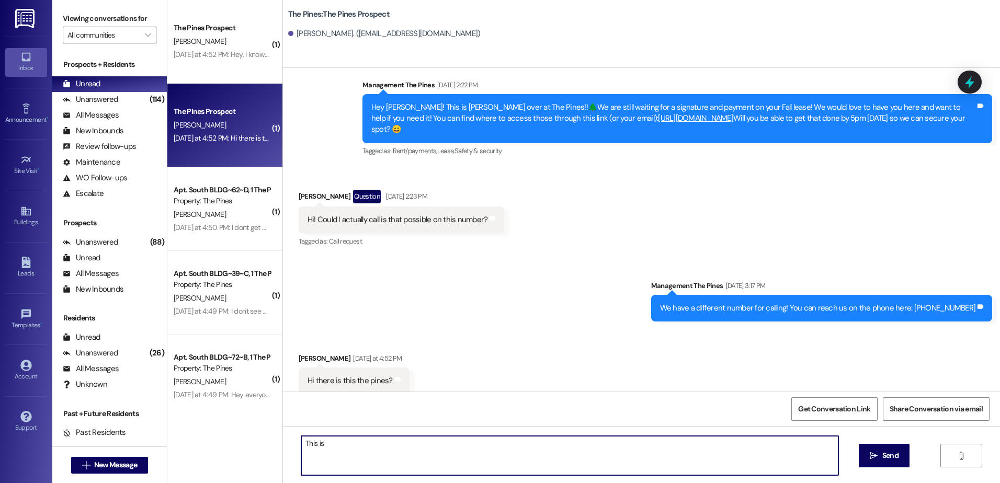
type textarea "This is!"
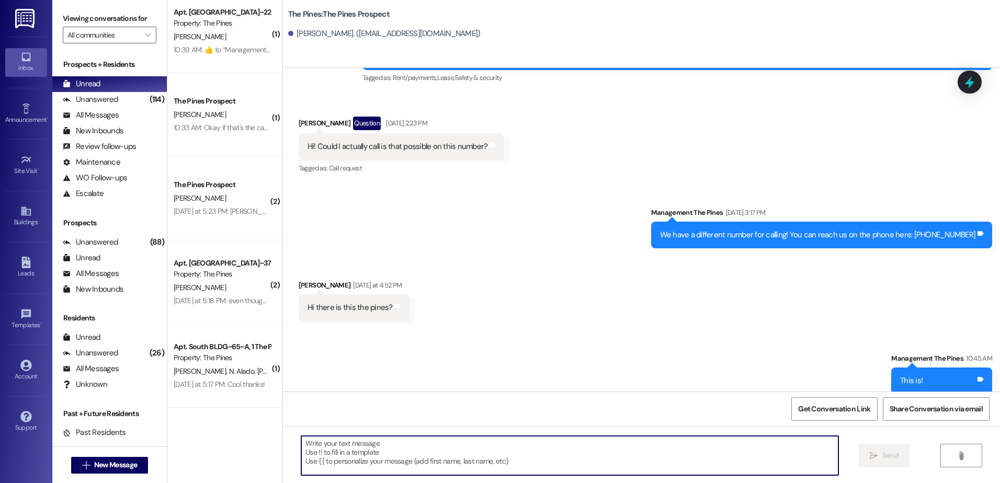
scroll to position [0, 0]
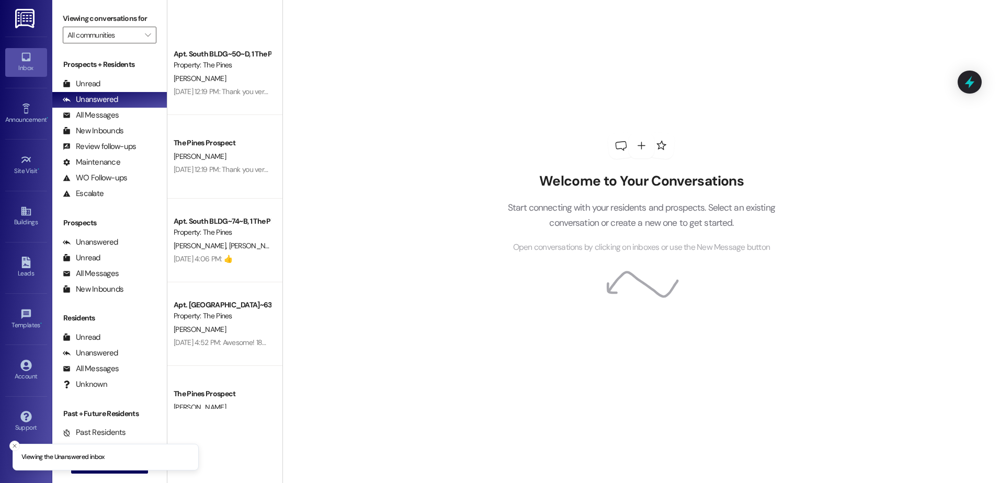
scroll to position [732, 0]
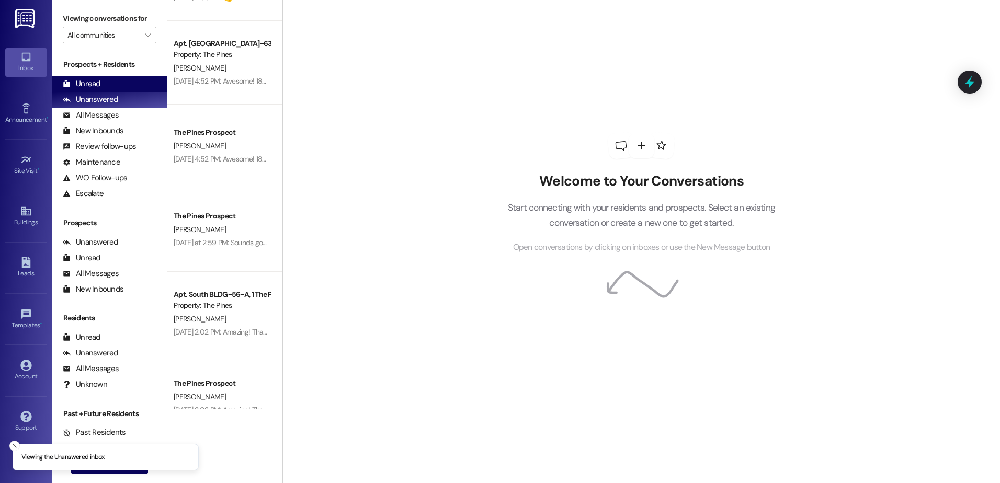
click at [88, 84] on div "Unread" at bounding box center [82, 83] width 38 height 11
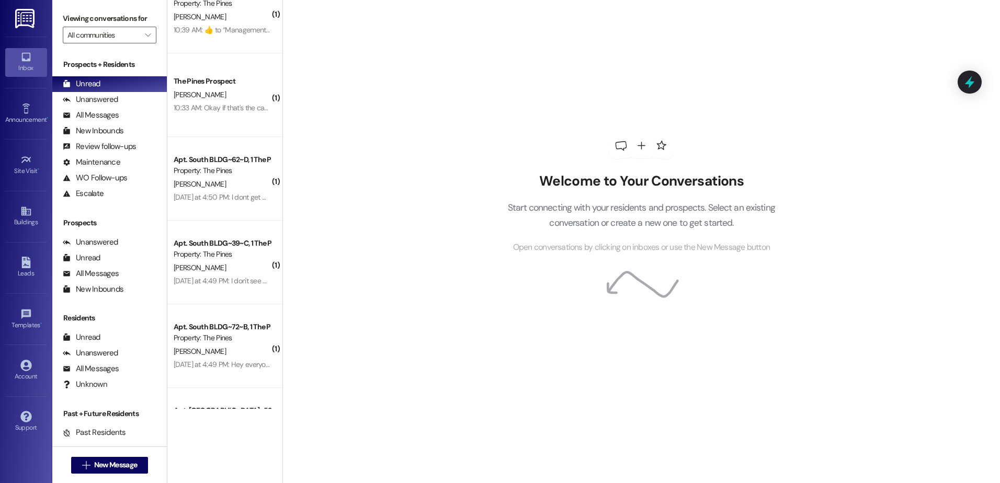
scroll to position [0, 0]
